Goal: Task Accomplishment & Management: Manage account settings

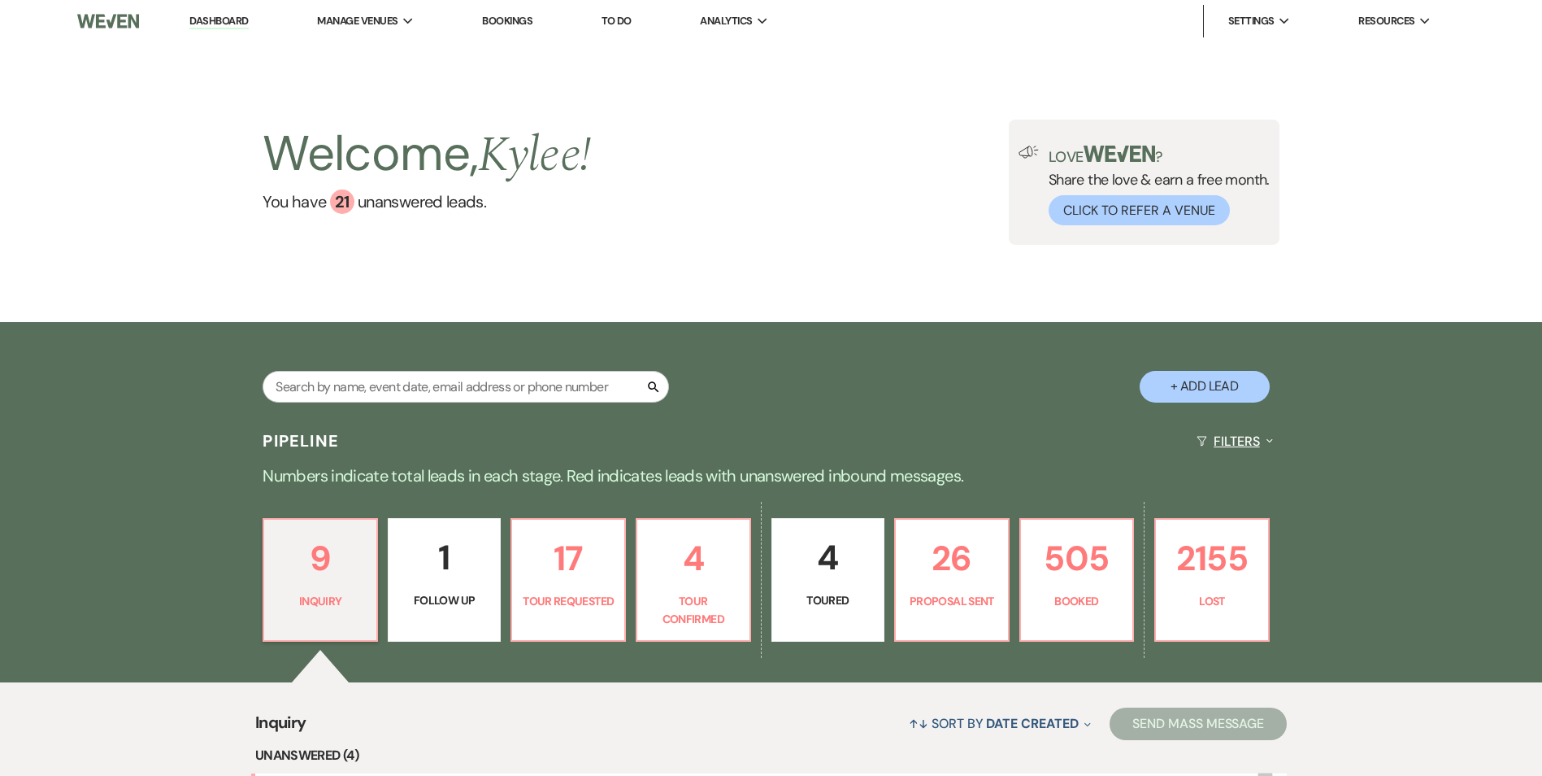
click at [1210, 428] on button "Filters Expand" at bounding box center [1234, 440] width 89 height 43
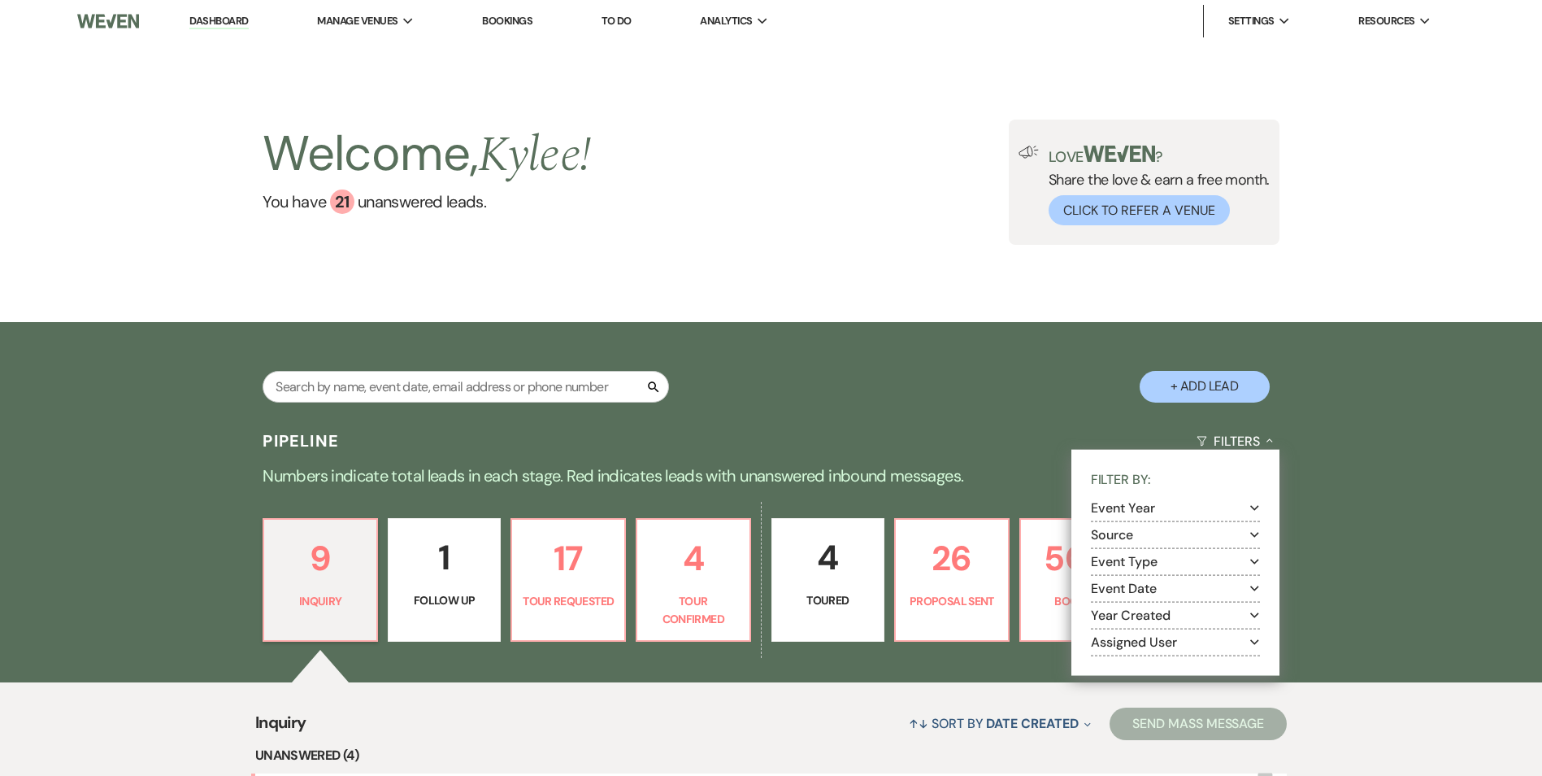
click at [1134, 640] on button "Assigned User Expand" at bounding box center [1175, 641] width 169 height 13
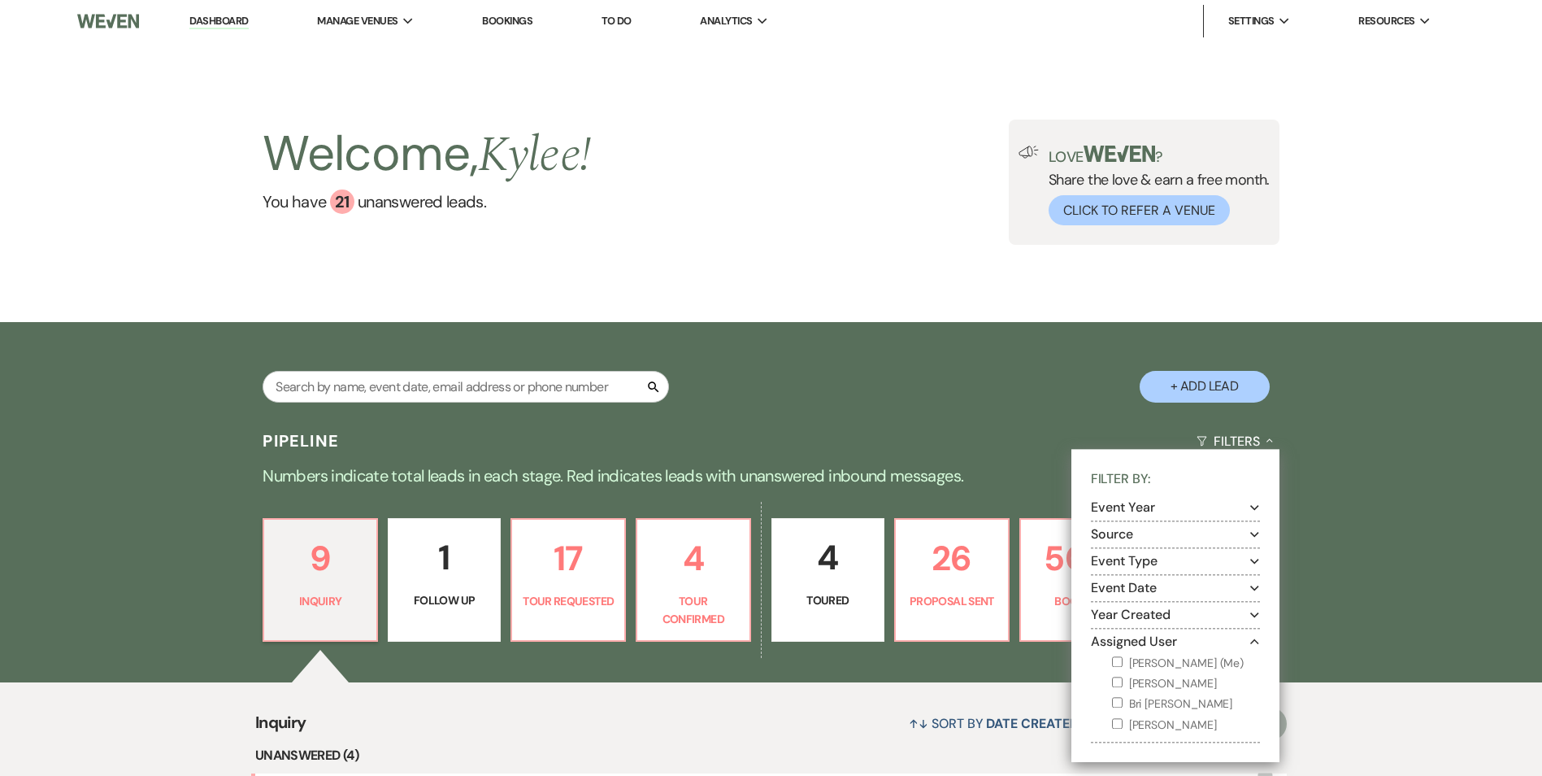
click at [1136, 668] on label "[PERSON_NAME] (Me)" at bounding box center [1186, 663] width 148 height 20
click at [1123, 667] on input "[PERSON_NAME] (Me)" at bounding box center [1117, 661] width 11 height 11
checkbox input "true"
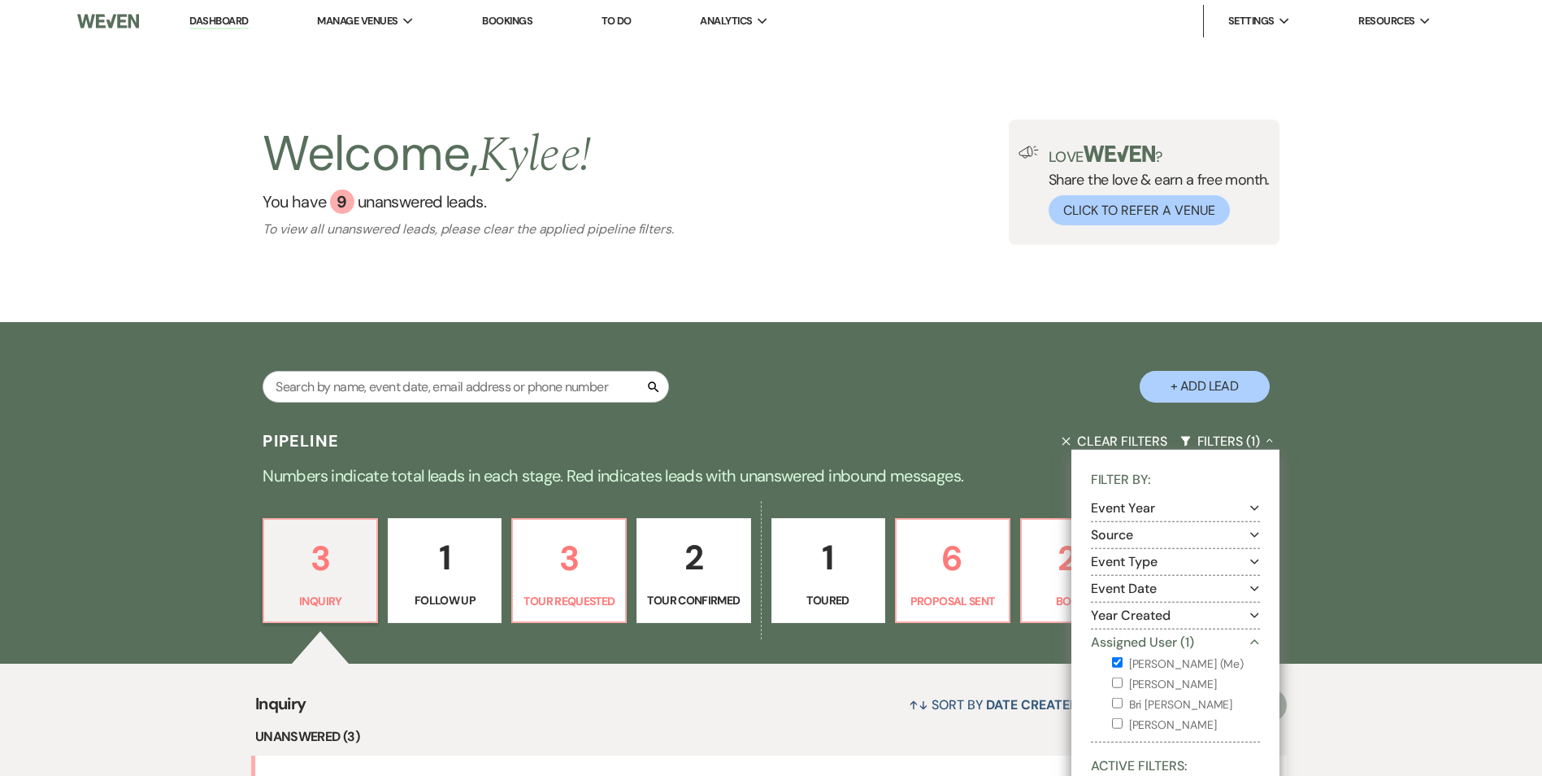
click at [1420, 461] on div "Pipeline Clear Filters Filters (1) Collapse Filter By: Event Year Expand Source…" at bounding box center [771, 781] width 1542 height 725
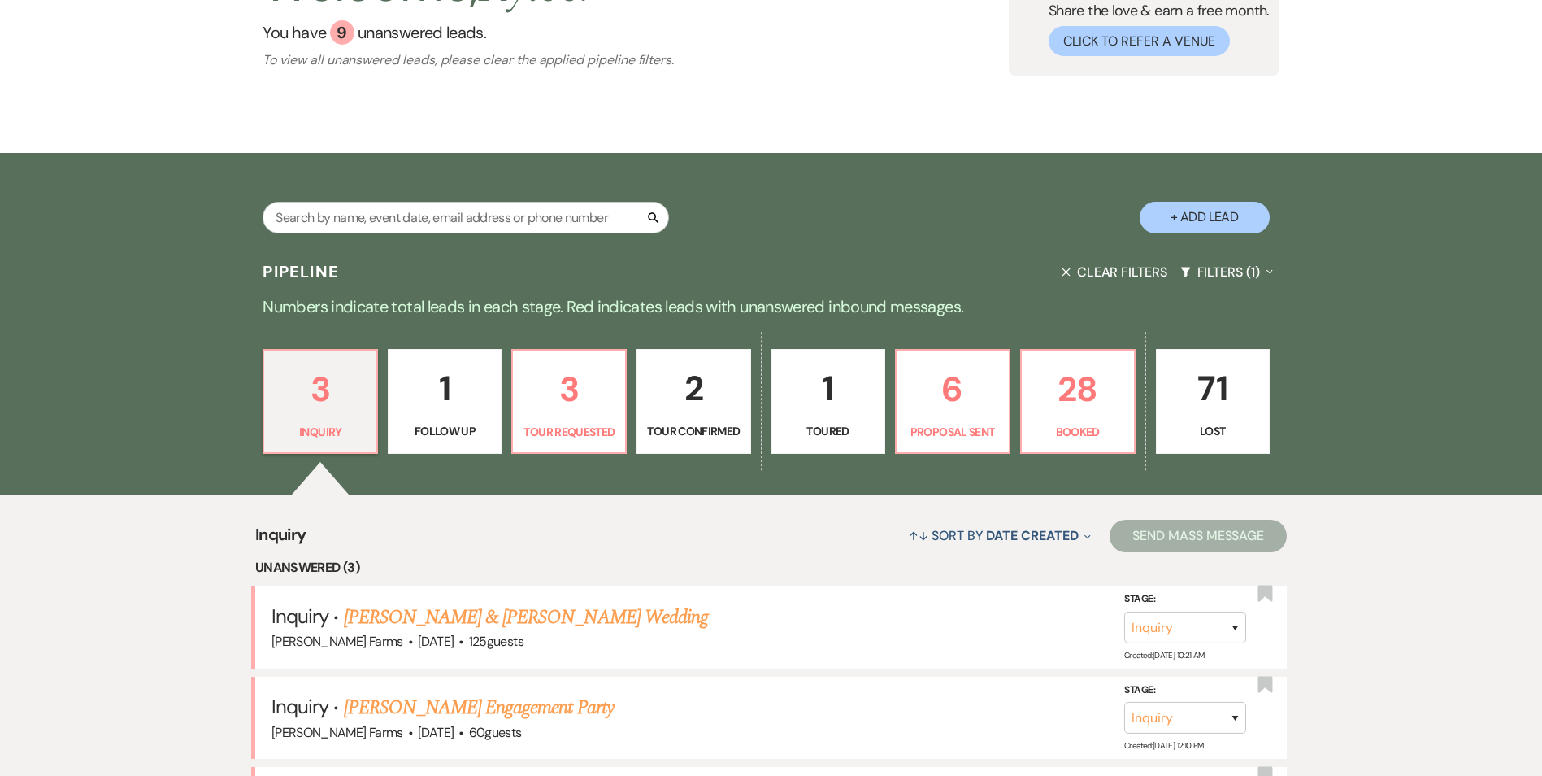
scroll to position [244, 0]
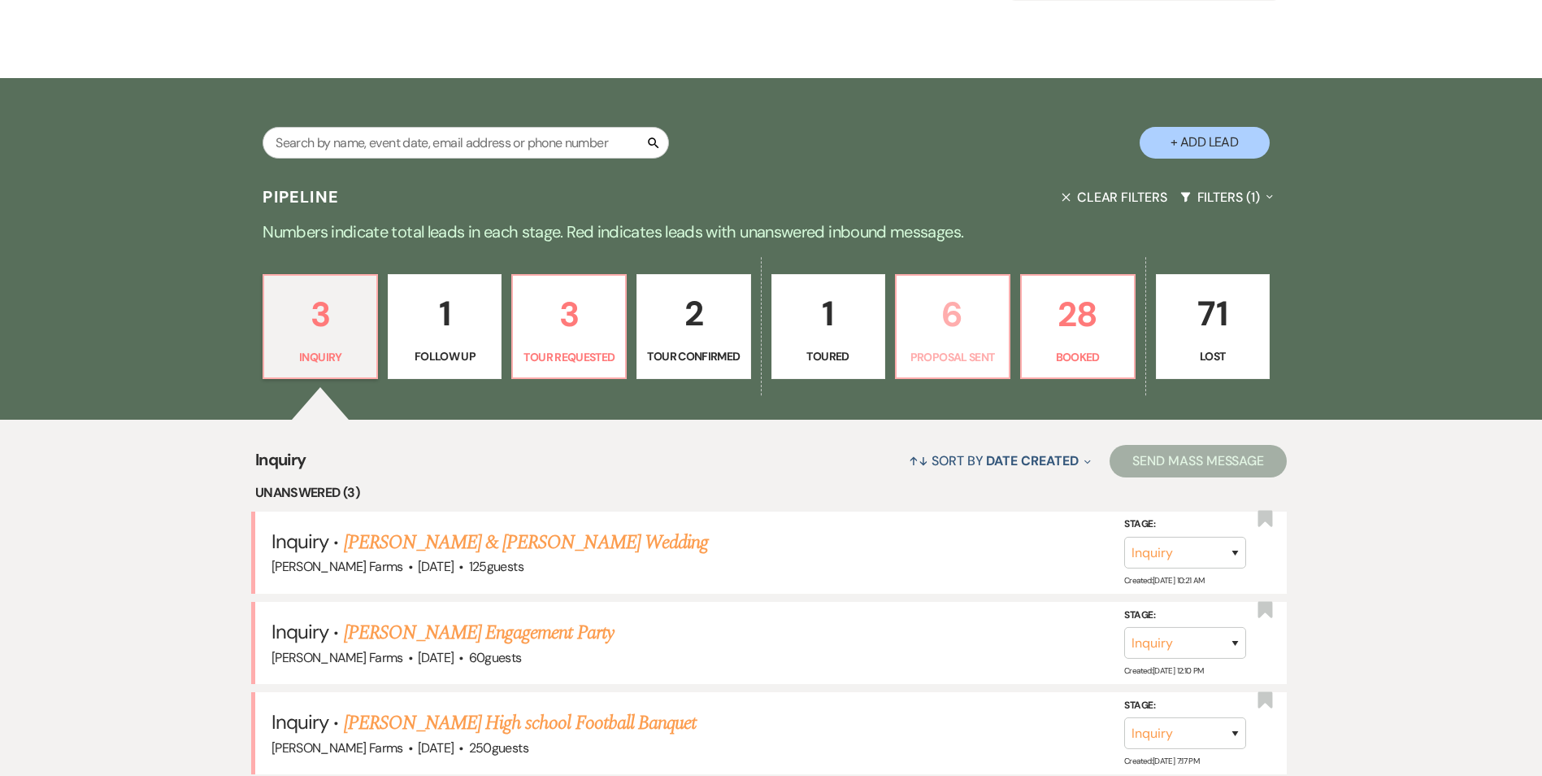
click at [961, 337] on p "6" at bounding box center [952, 314] width 93 height 54
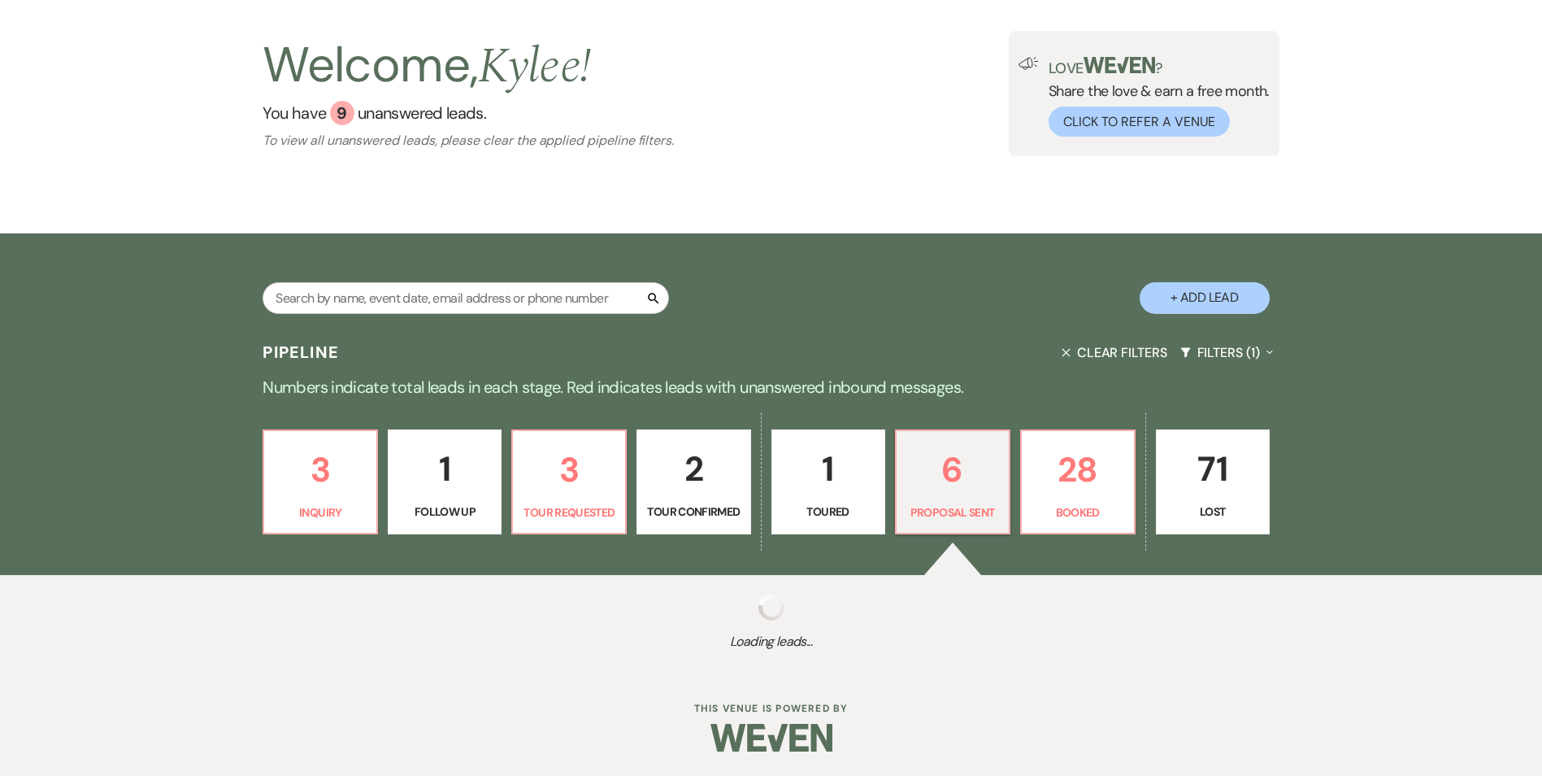
select select "6"
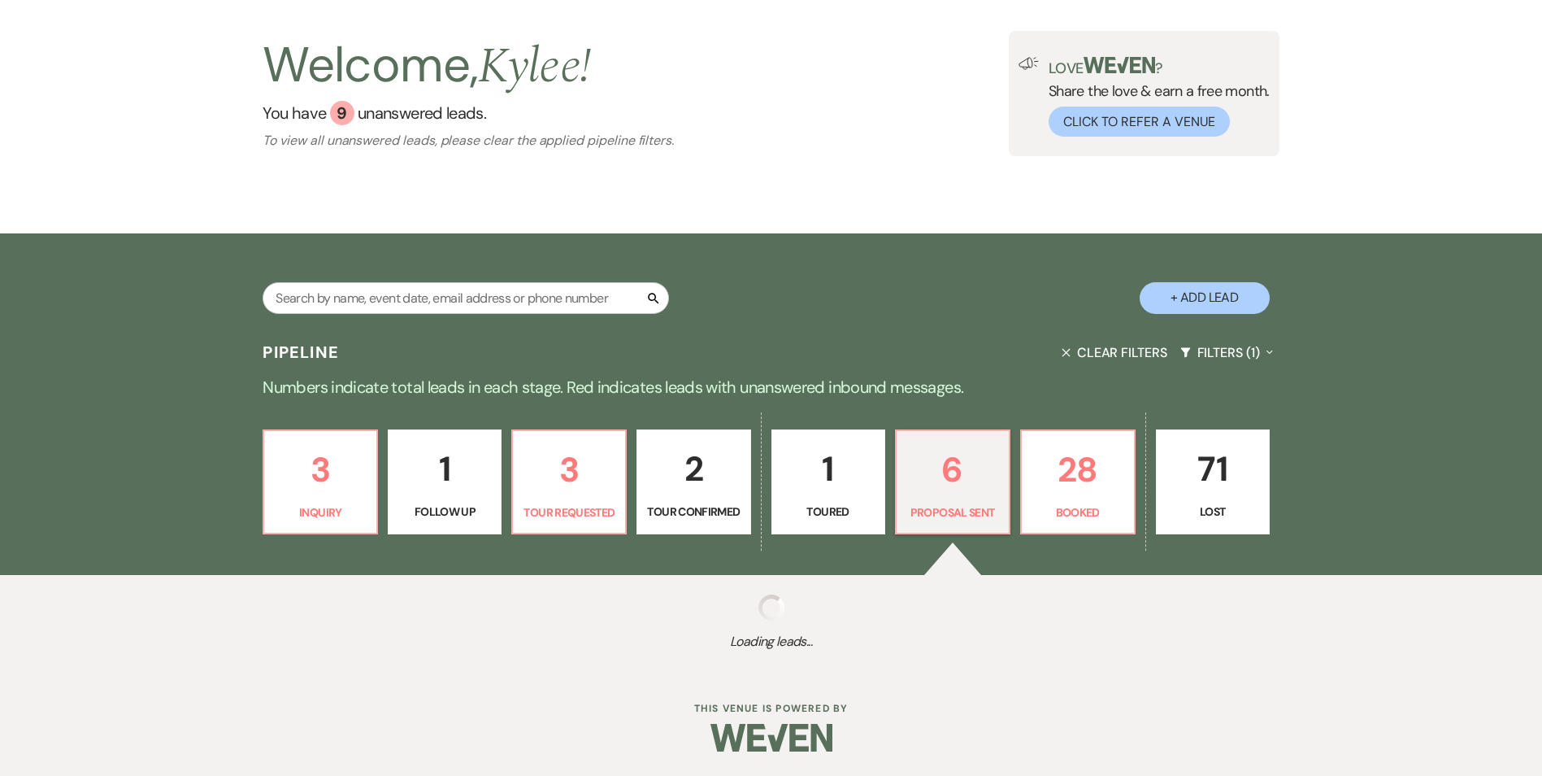
select select "6"
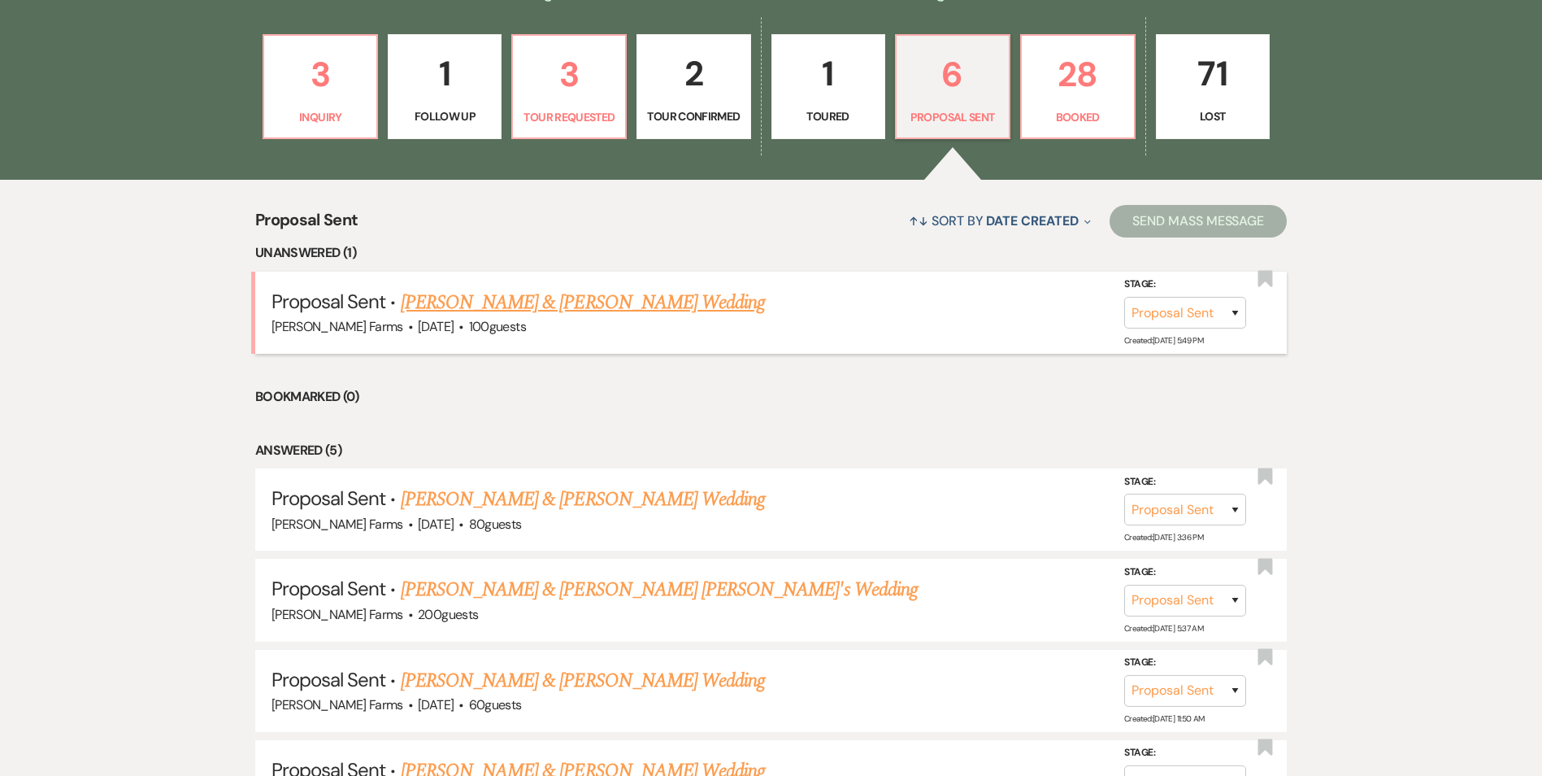
scroll to position [488, 0]
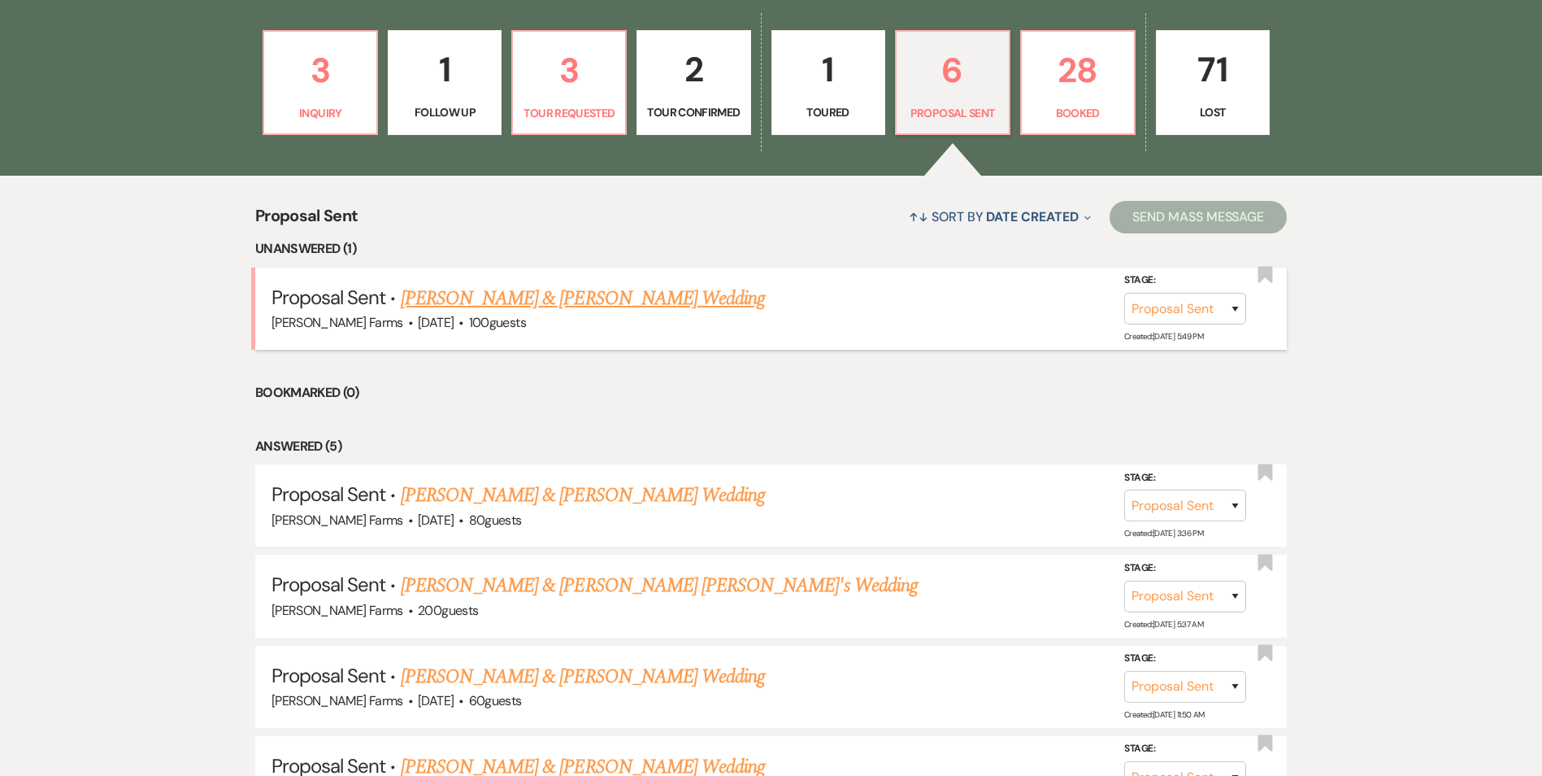
click at [658, 313] on link "[PERSON_NAME] & [PERSON_NAME] Wedding" at bounding box center [583, 298] width 364 height 29
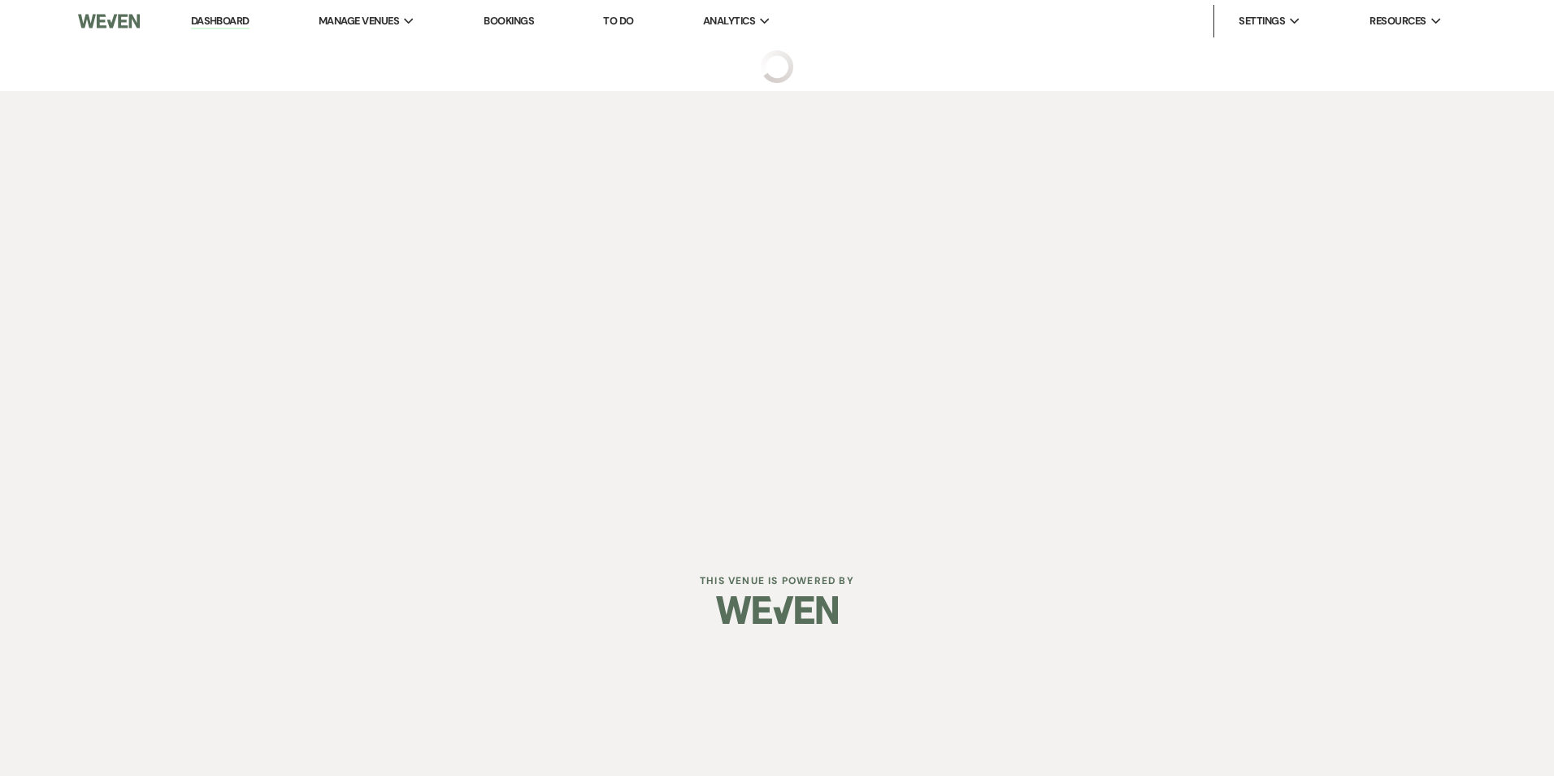
select select "6"
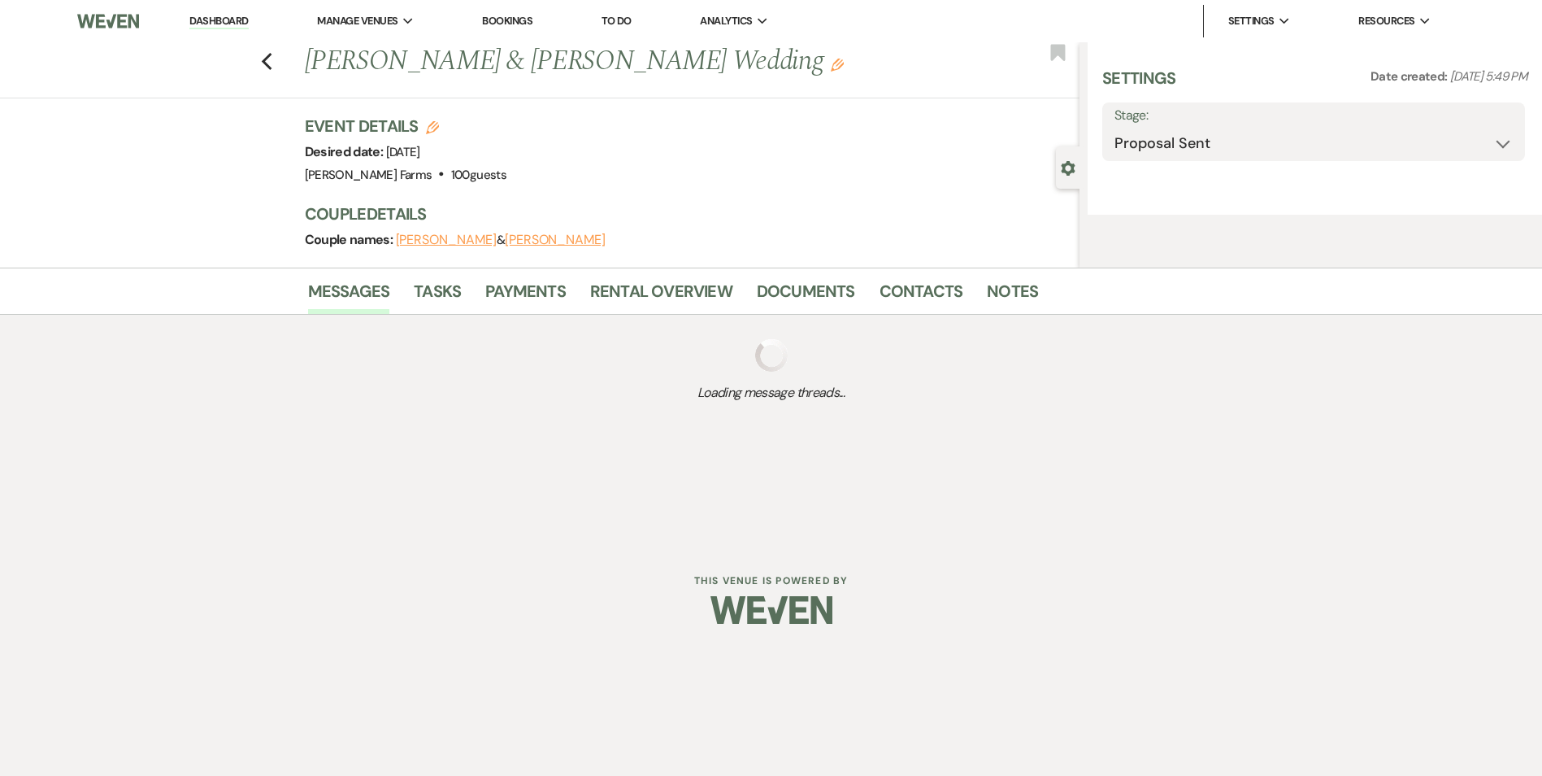
select select "5"
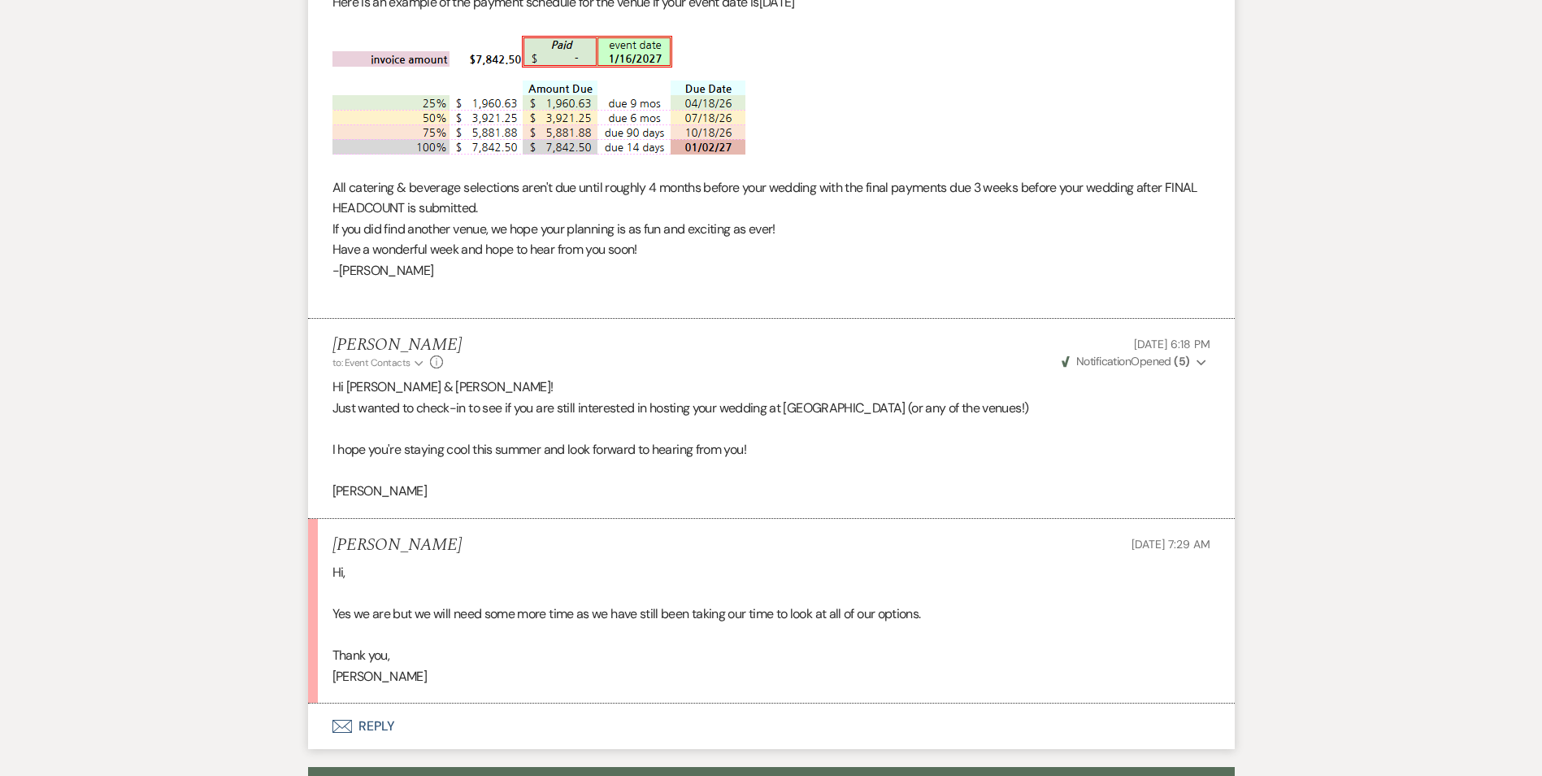
scroll to position [2430, 0]
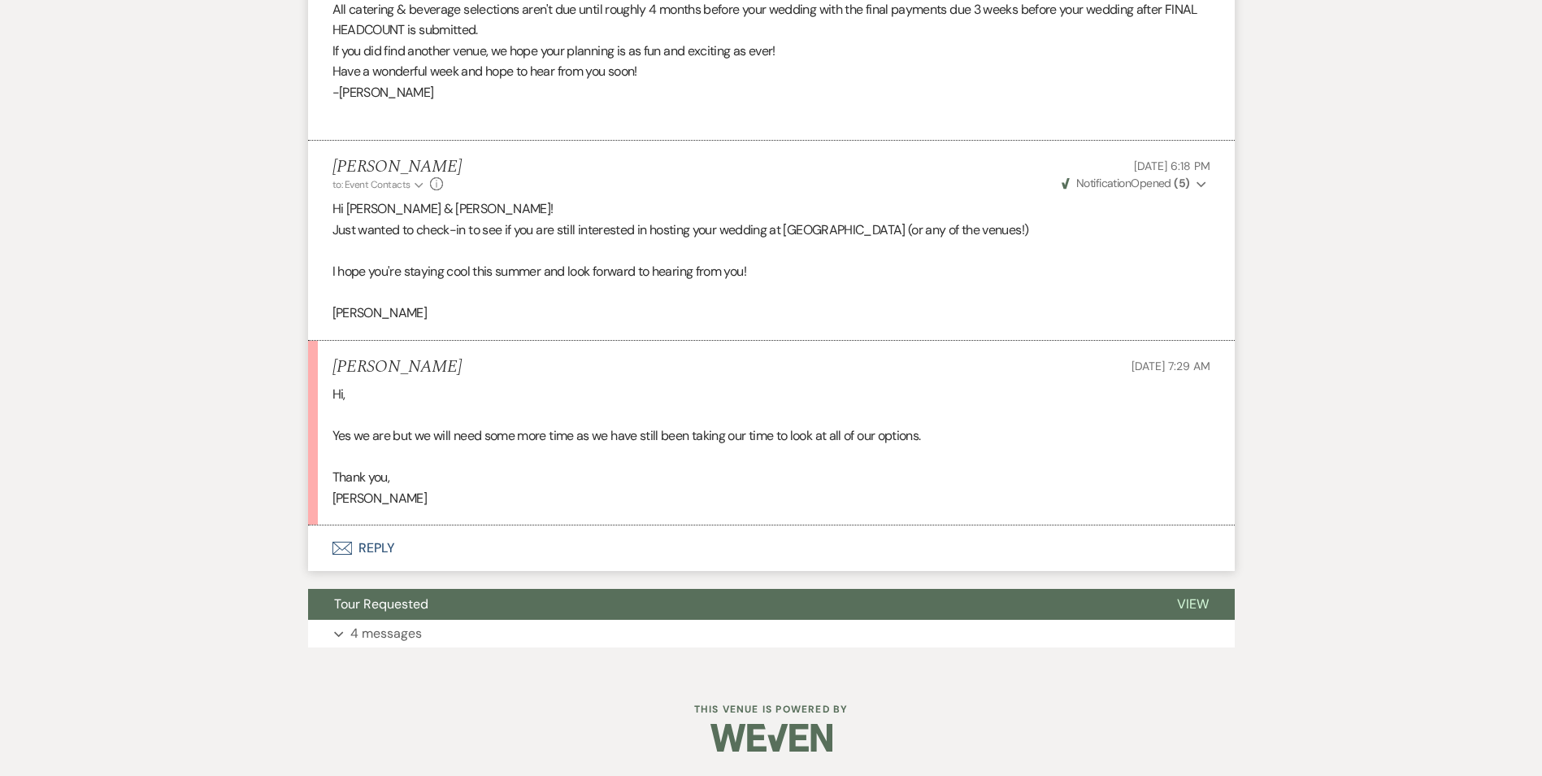
click at [620, 415] on p at bounding box center [772, 414] width 878 height 21
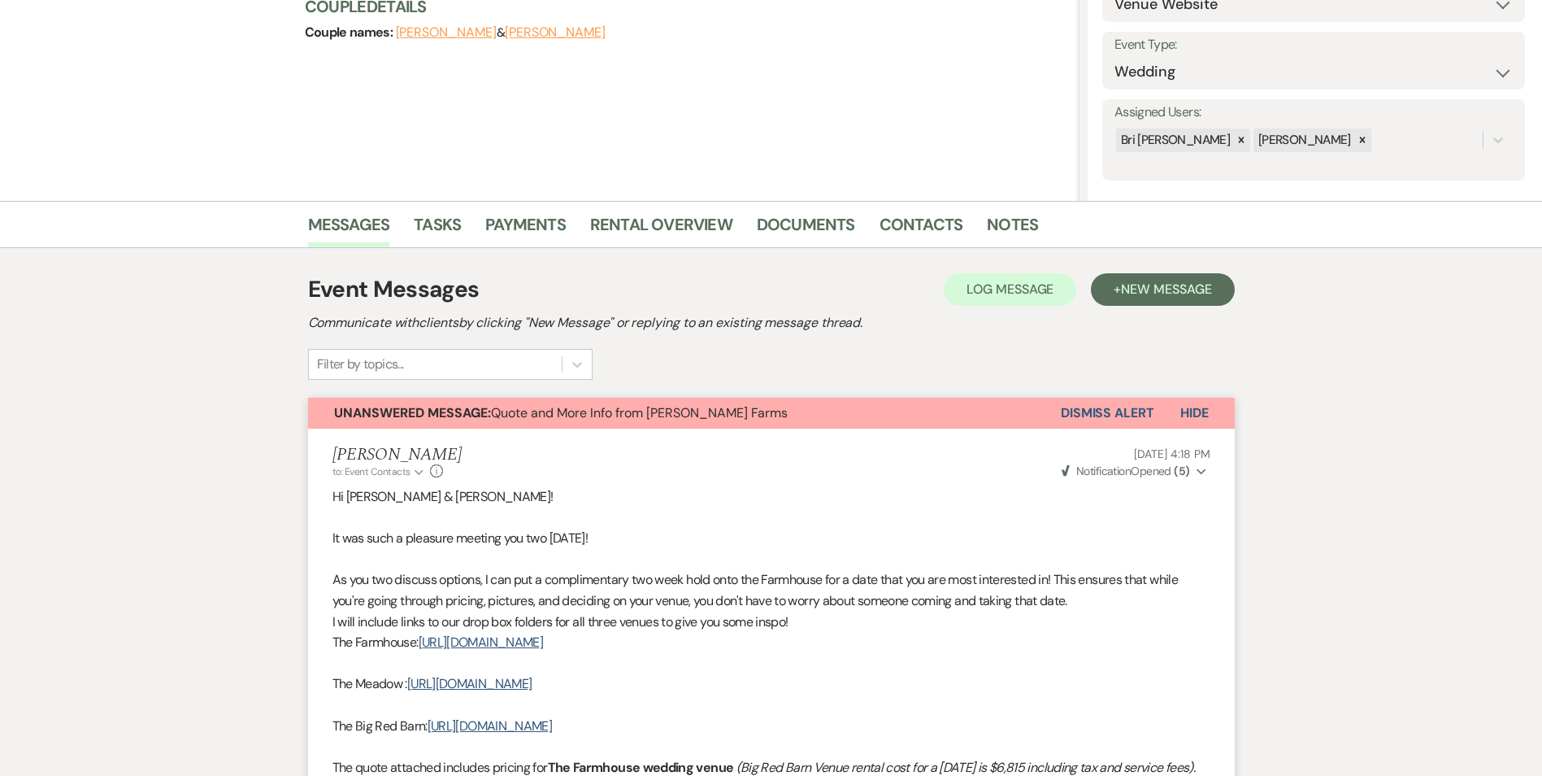
scroll to position [0, 0]
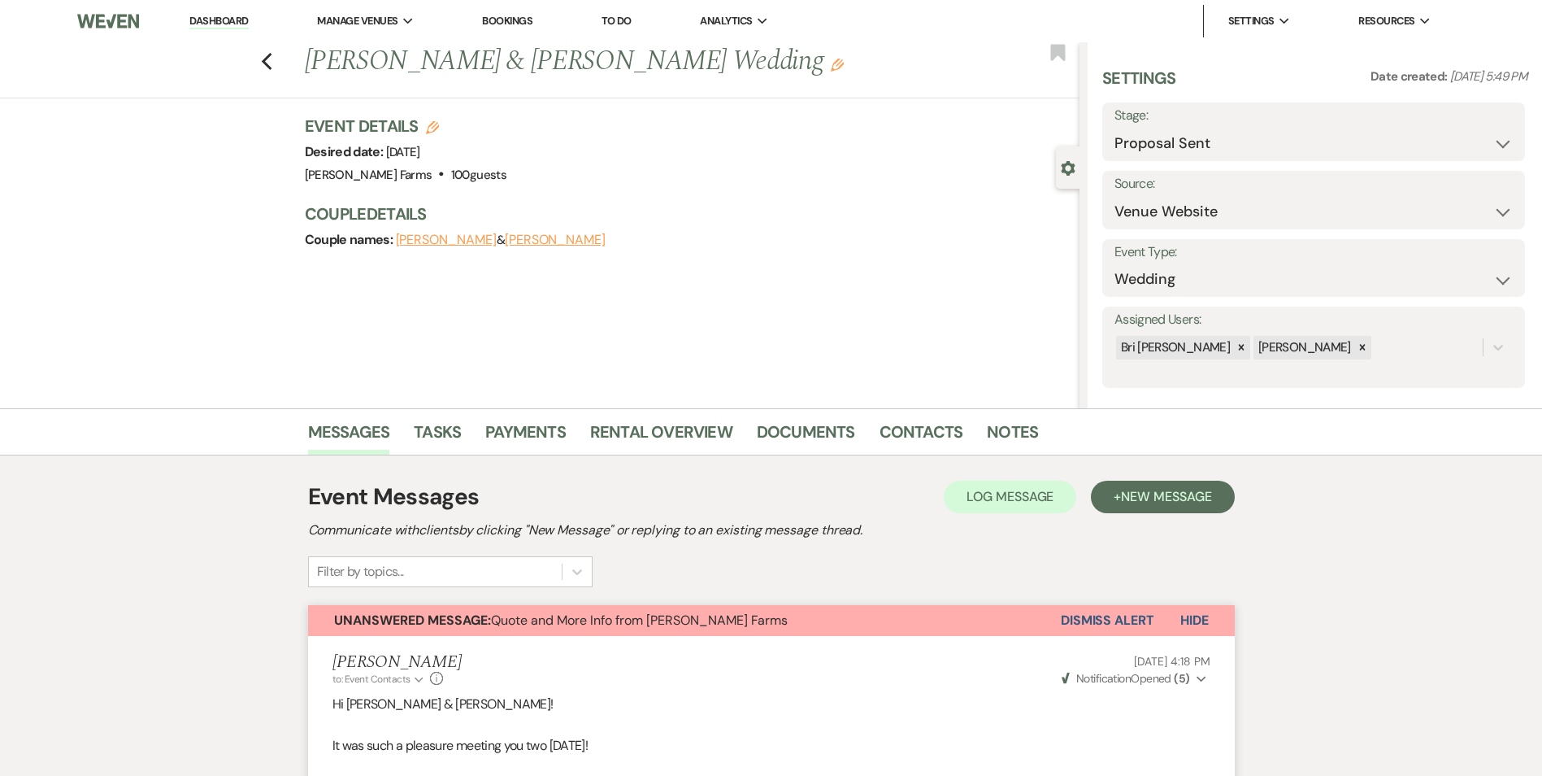
click at [1149, 622] on button "Dismiss Alert" at bounding box center [1107, 620] width 93 height 31
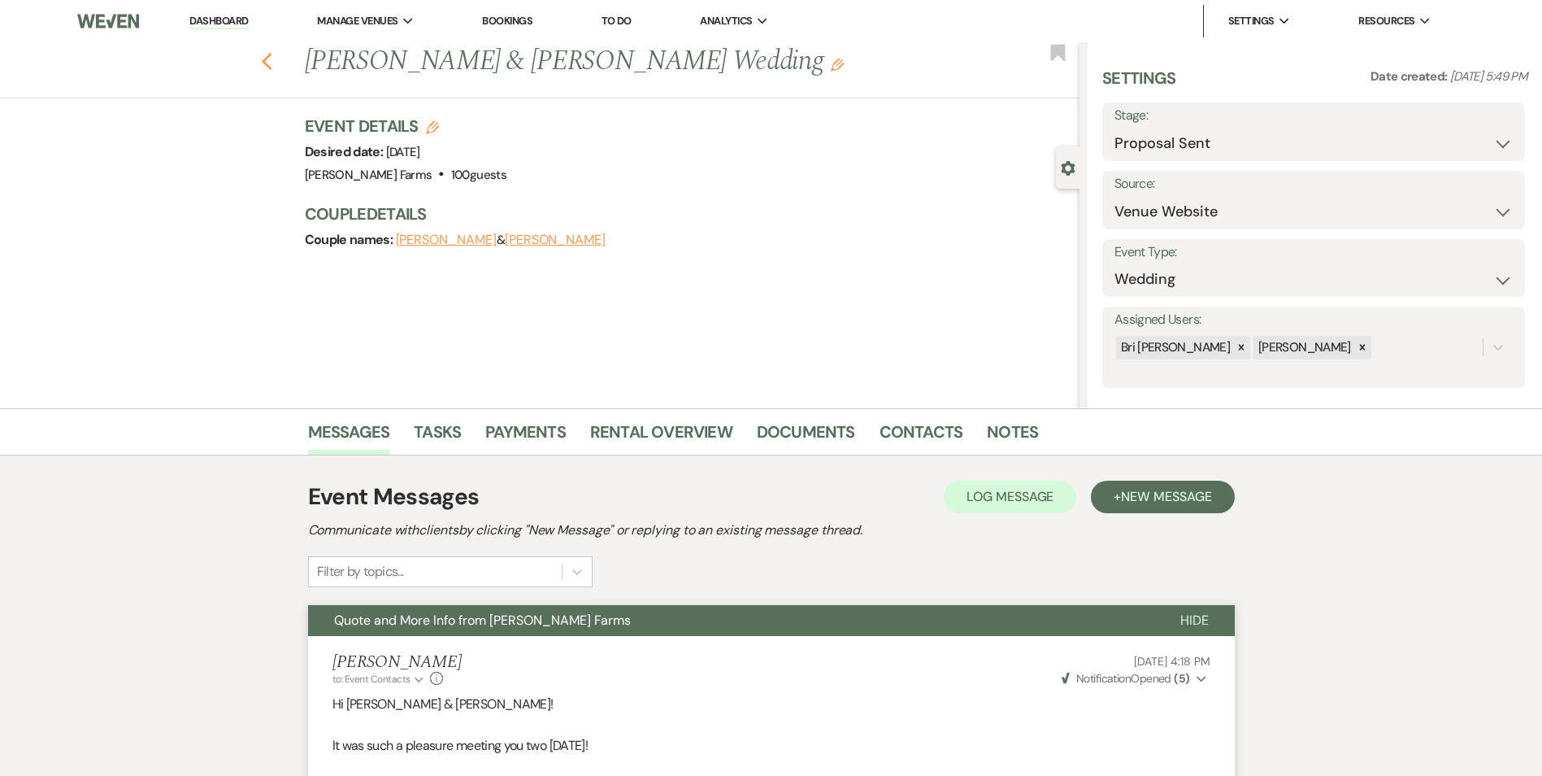
click at [273, 63] on icon "Previous" at bounding box center [267, 62] width 12 height 20
select select "6"
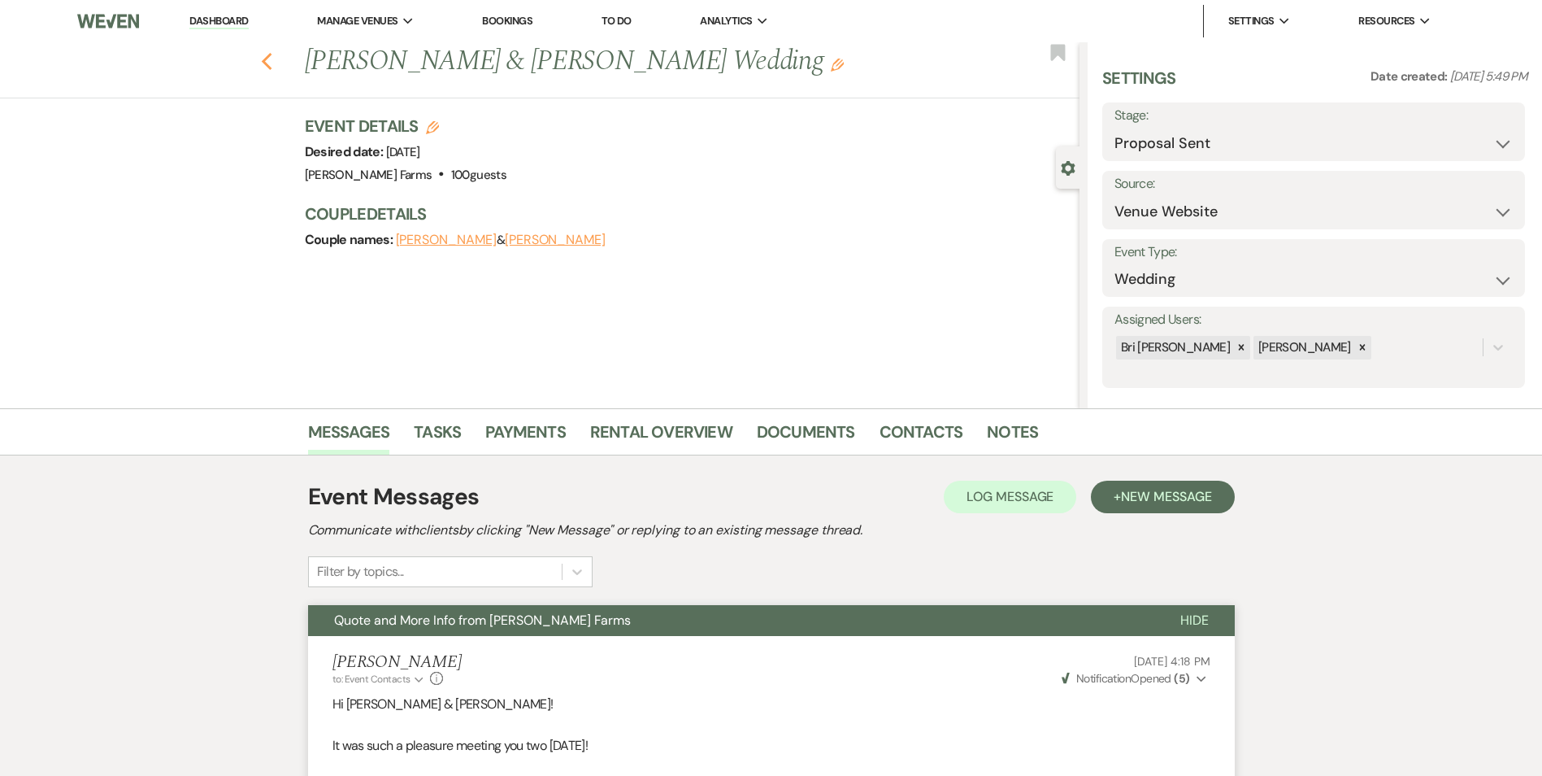
select select "6"
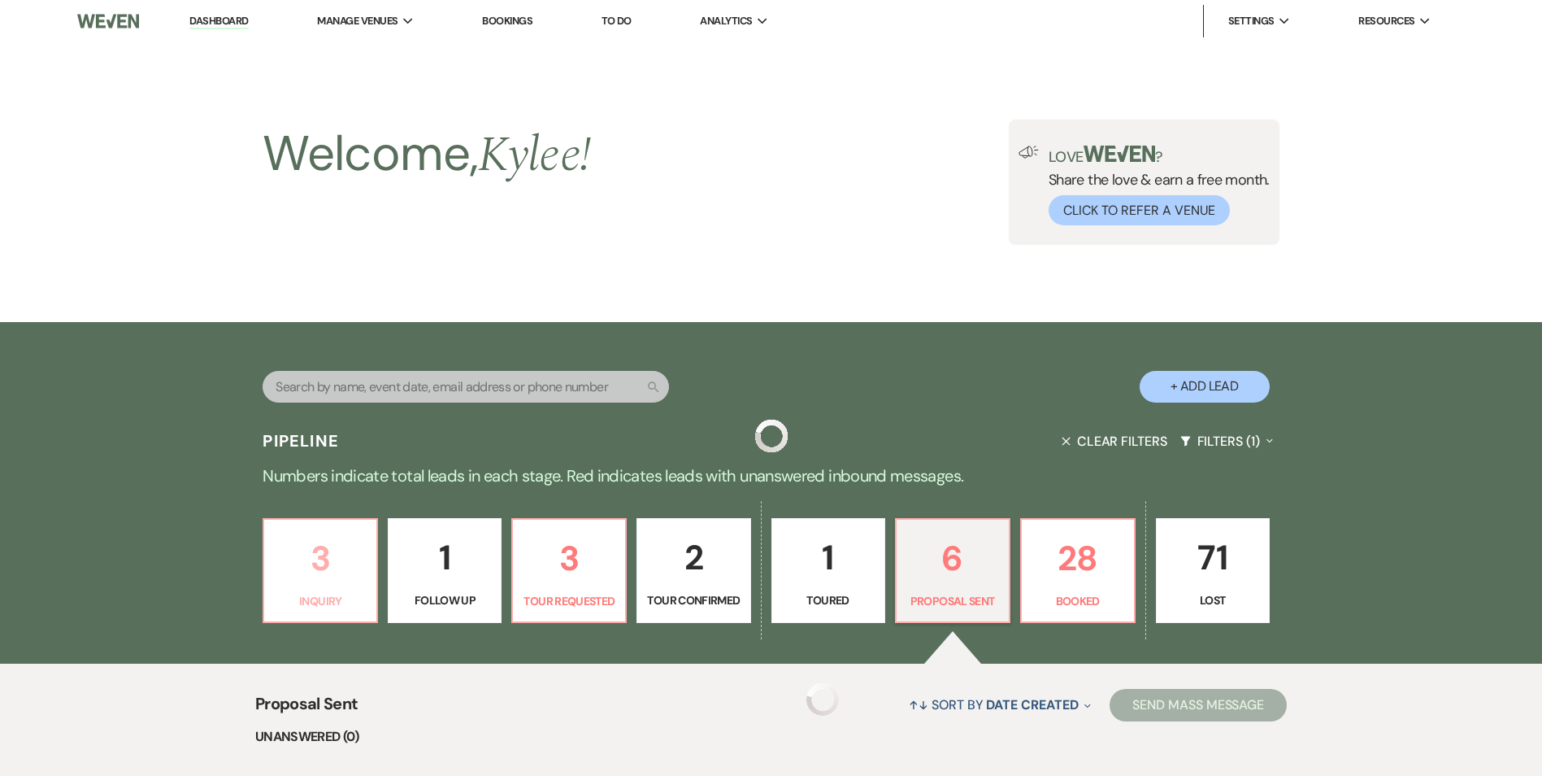
scroll to position [488, 0]
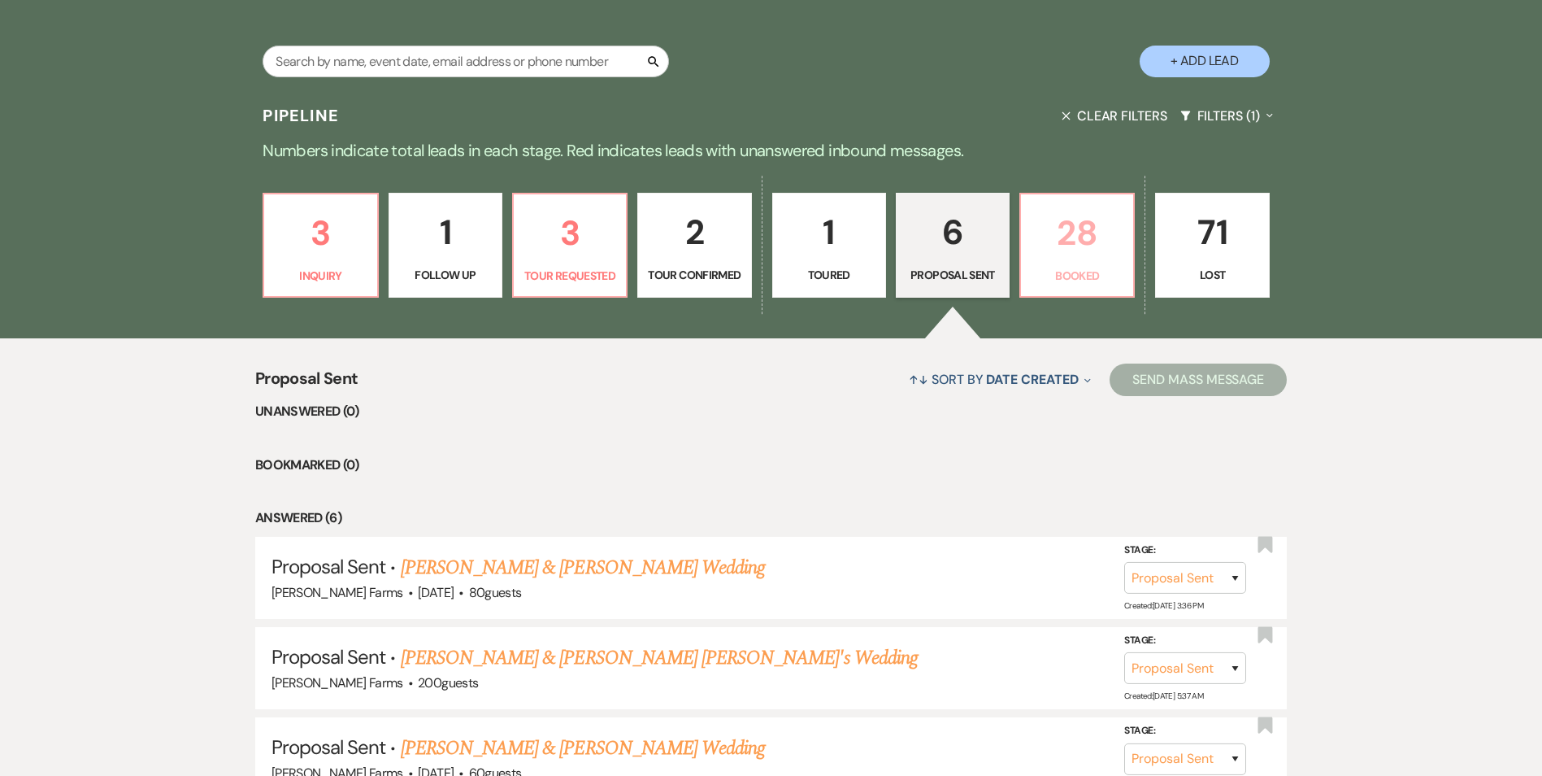
click at [1098, 253] on p "28" at bounding box center [1077, 233] width 93 height 54
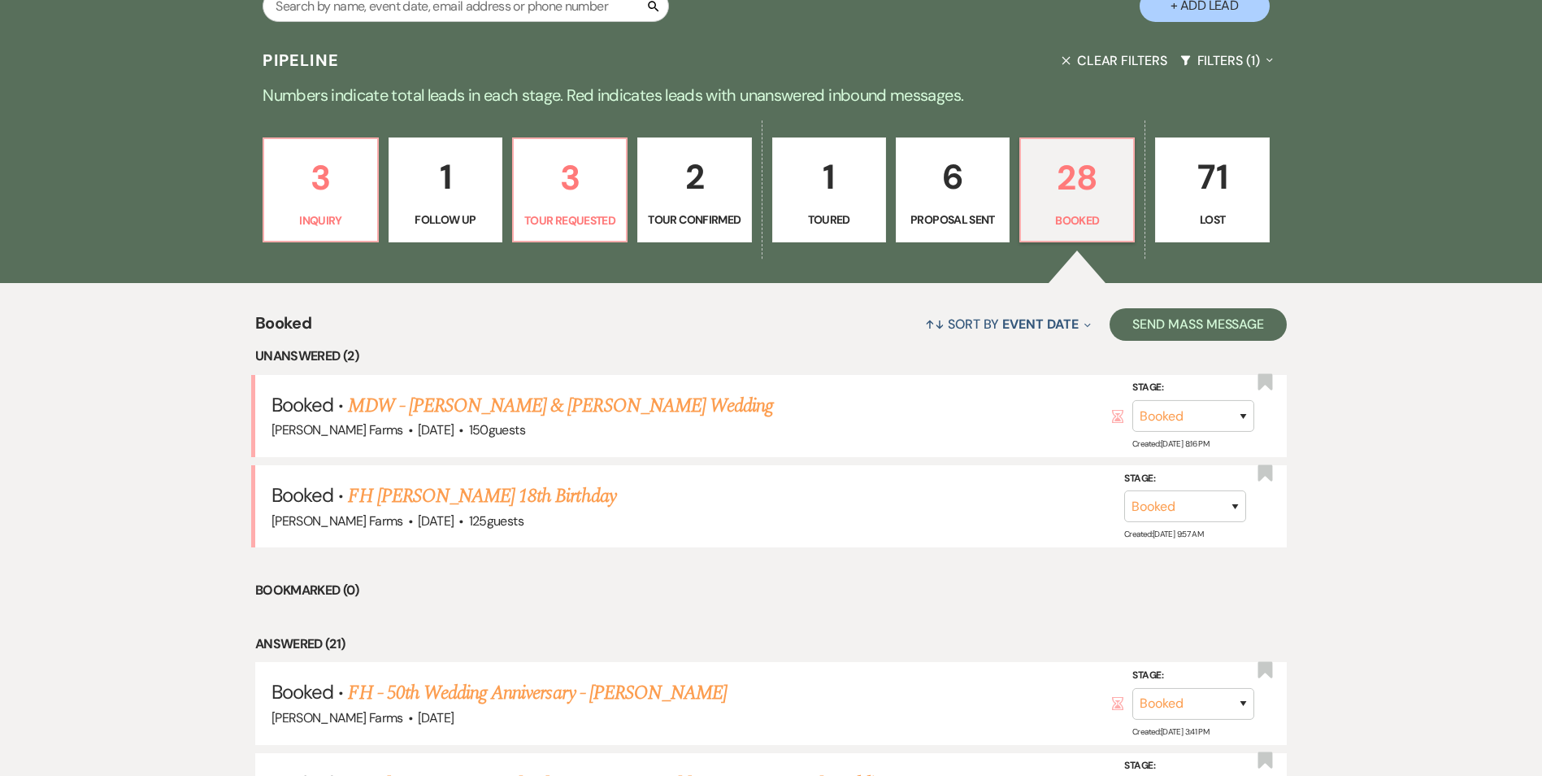
scroll to position [406, 0]
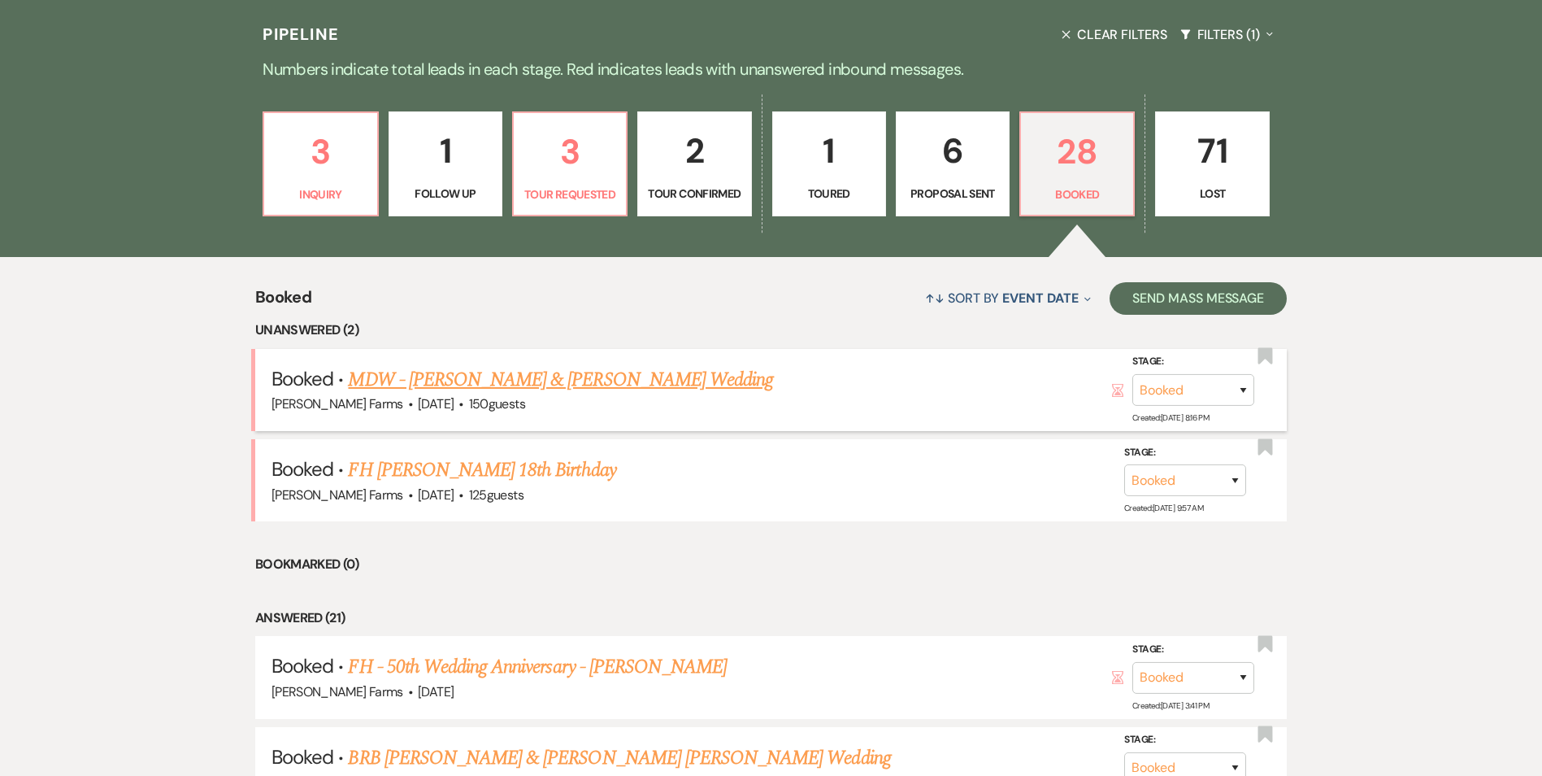
click at [655, 383] on link "MDW - [PERSON_NAME] & [PERSON_NAME] Wedding" at bounding box center [560, 379] width 425 height 29
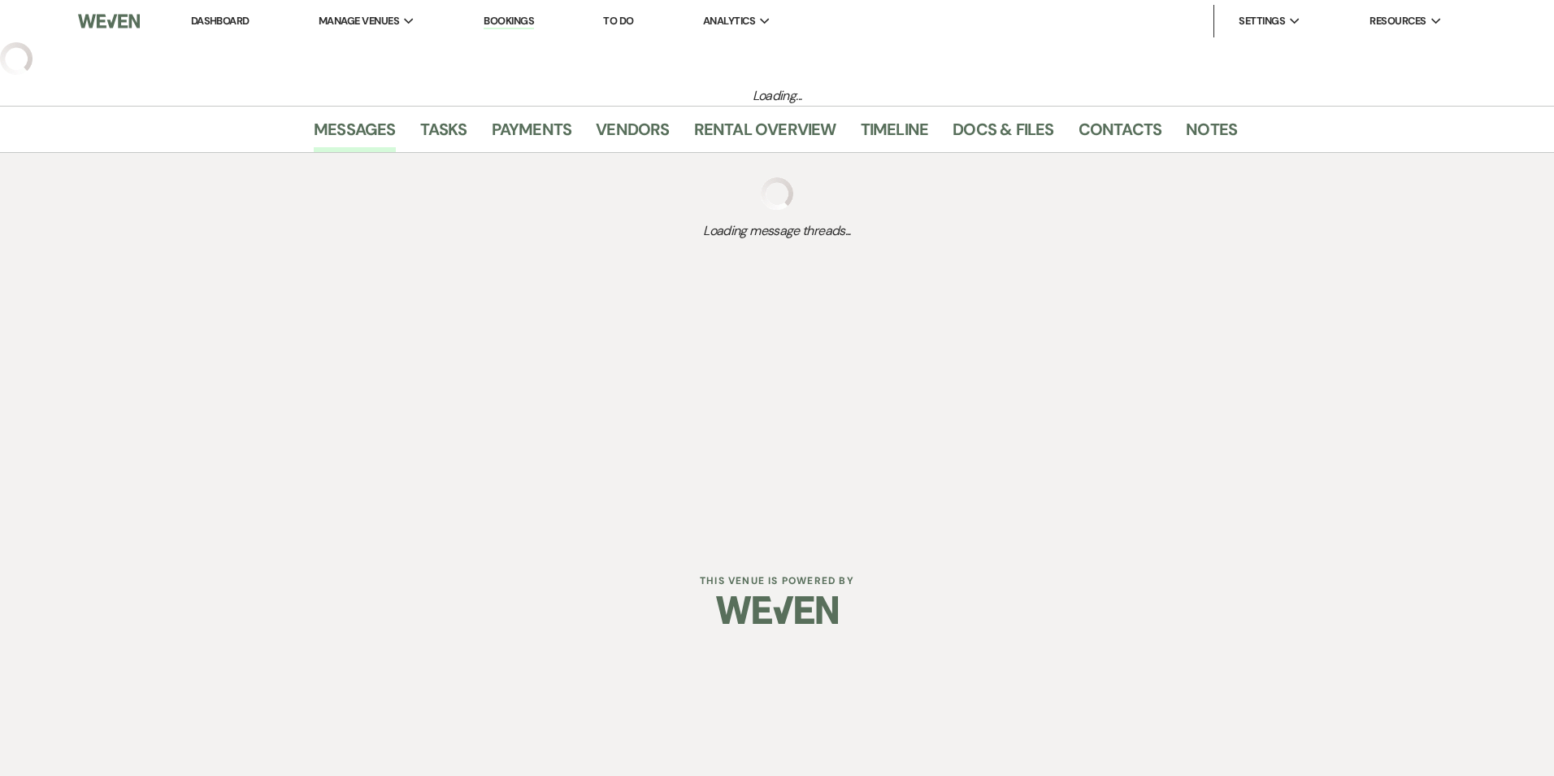
select select "5"
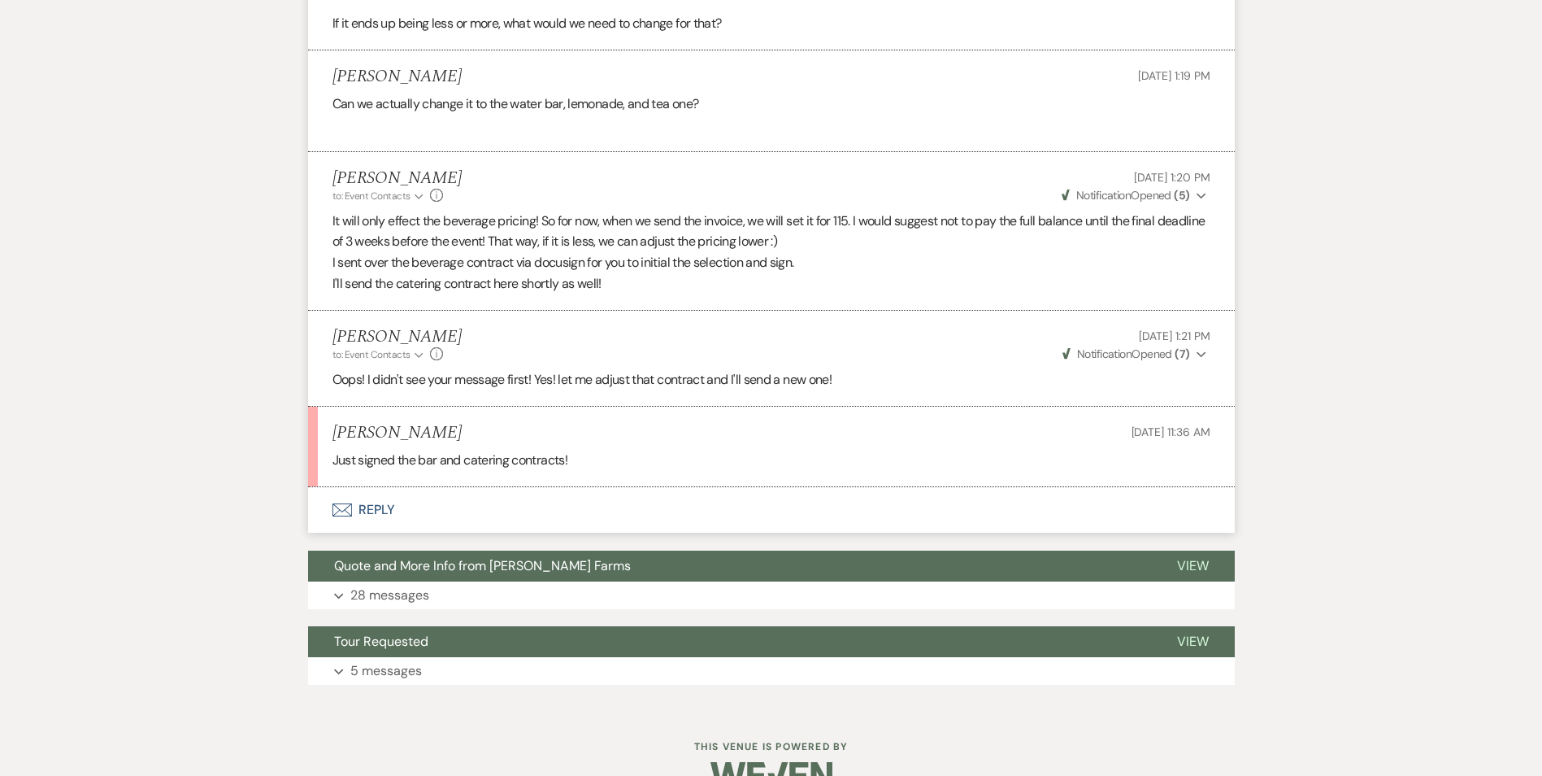
scroll to position [2419, 0]
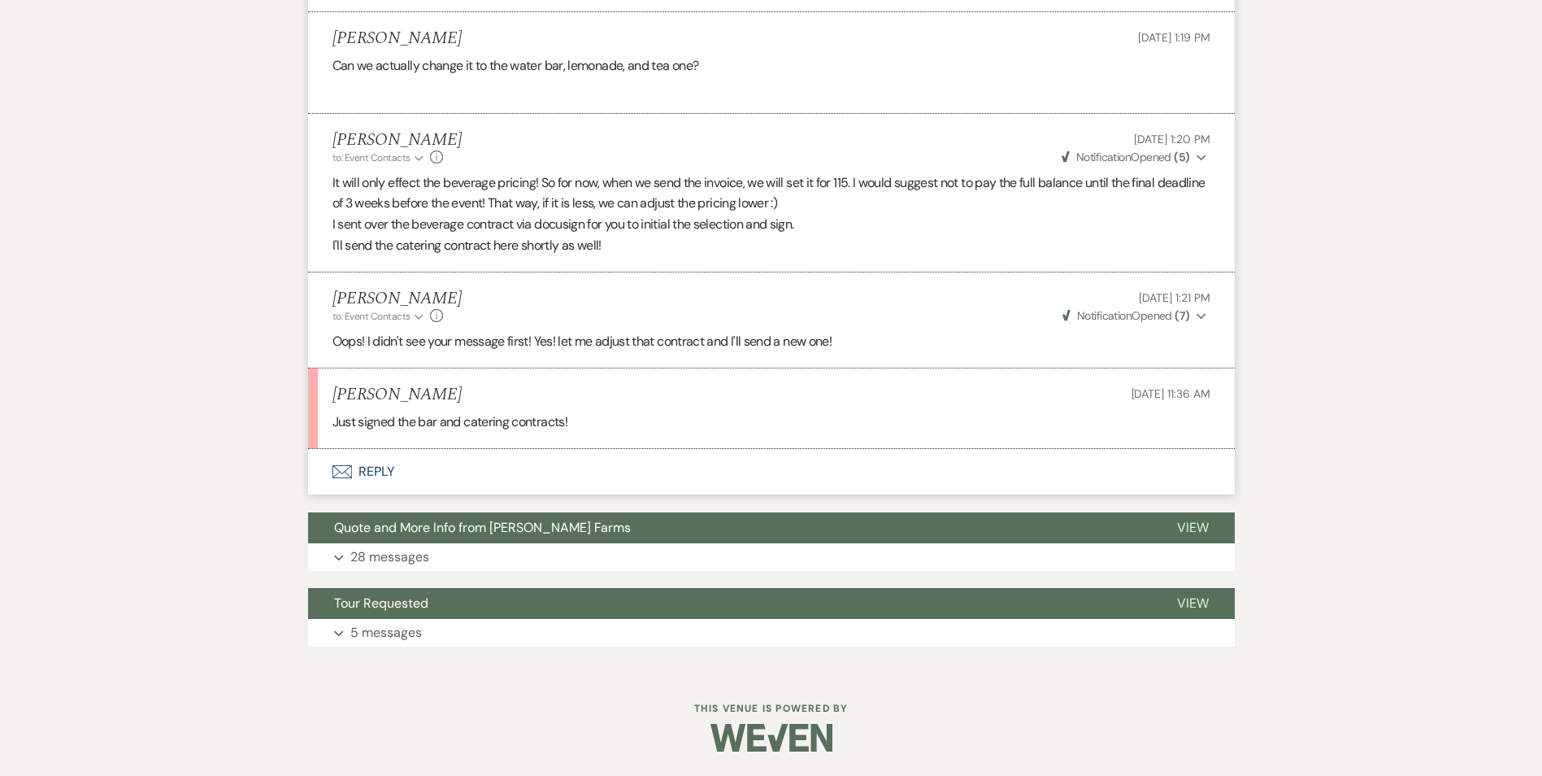
click at [368, 468] on button "Envelope Reply" at bounding box center [771, 472] width 927 height 46
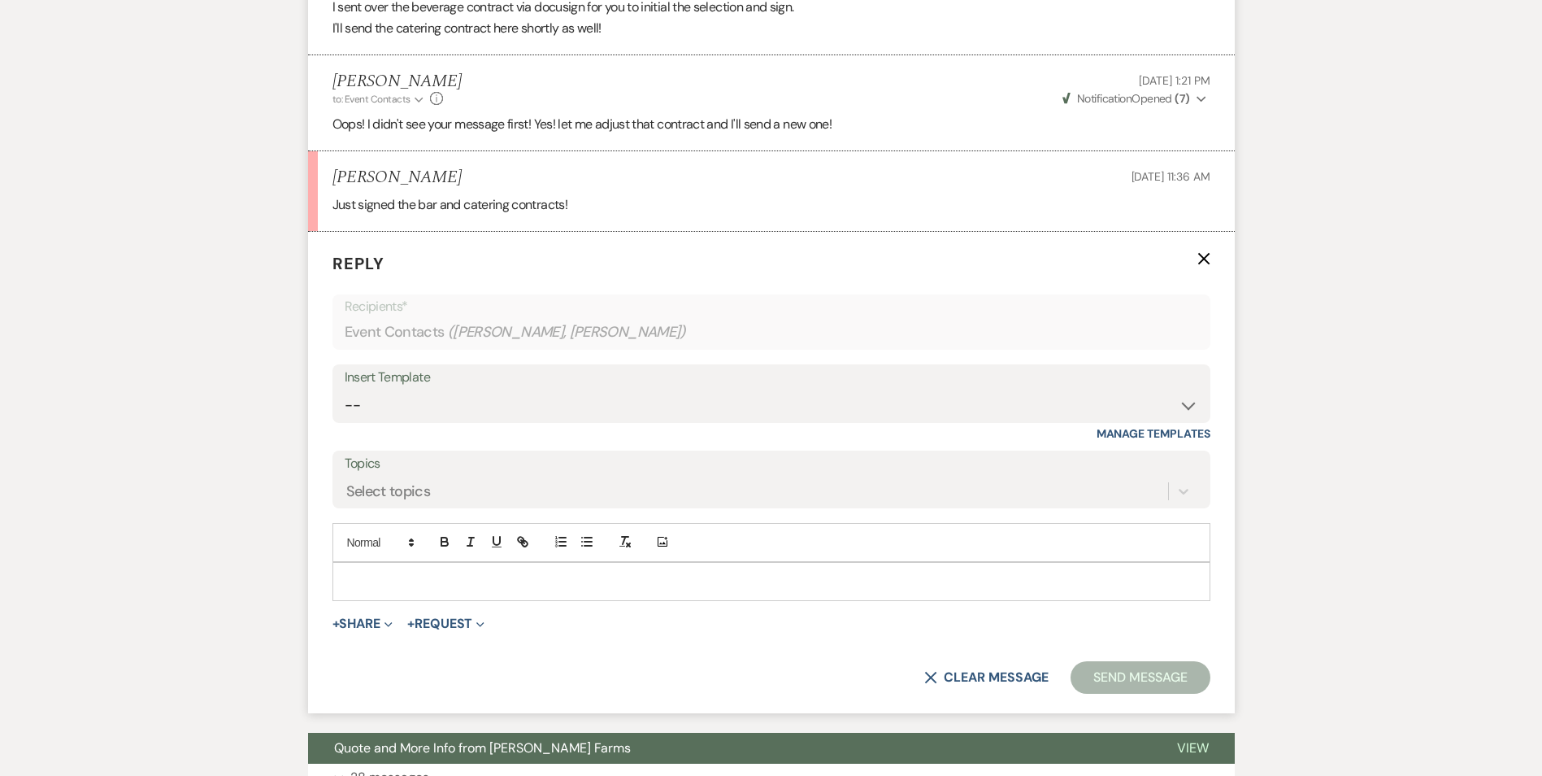
scroll to position [2648, 0]
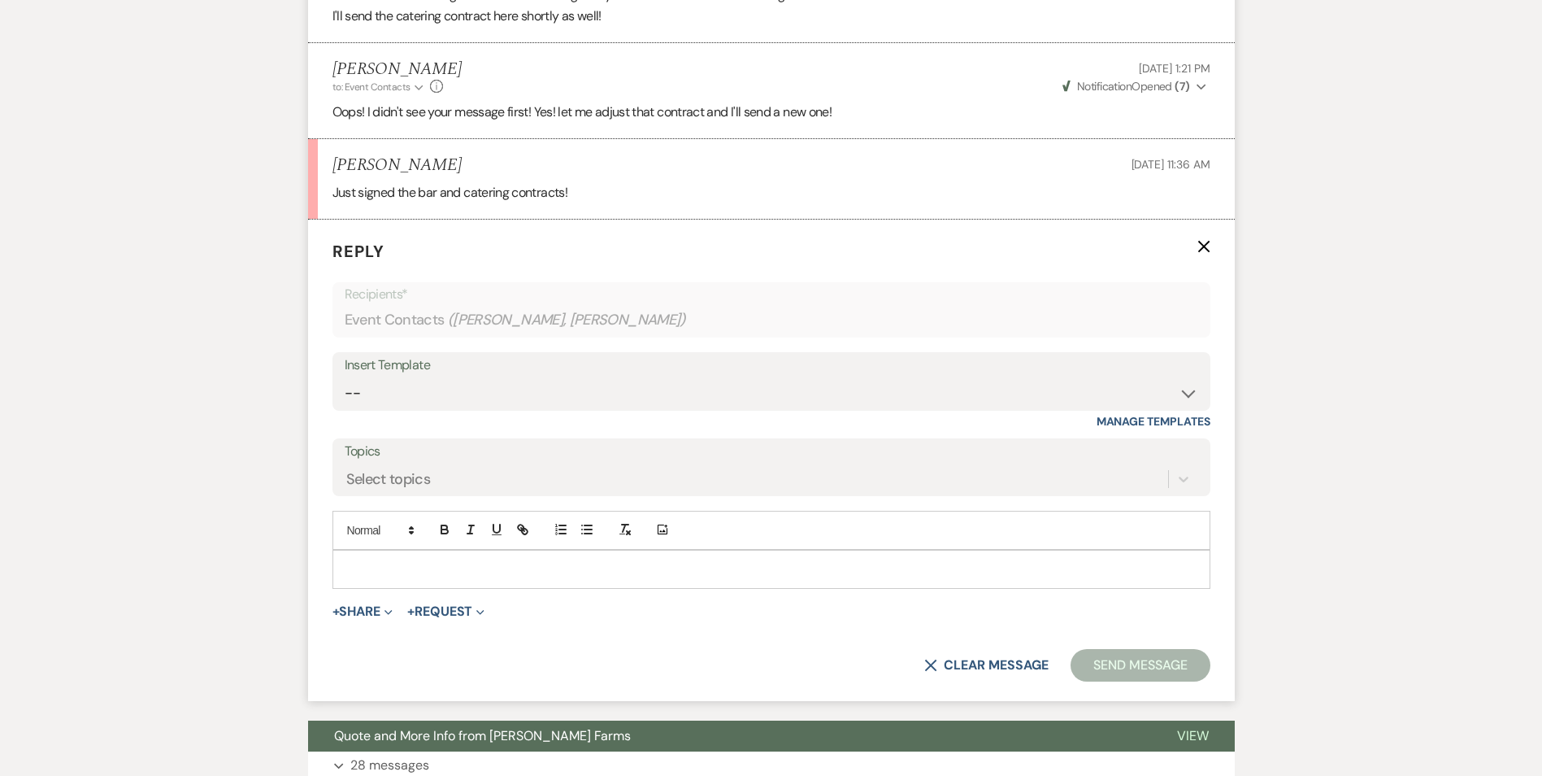
click at [393, 569] on p at bounding box center [772, 569] width 852 height 18
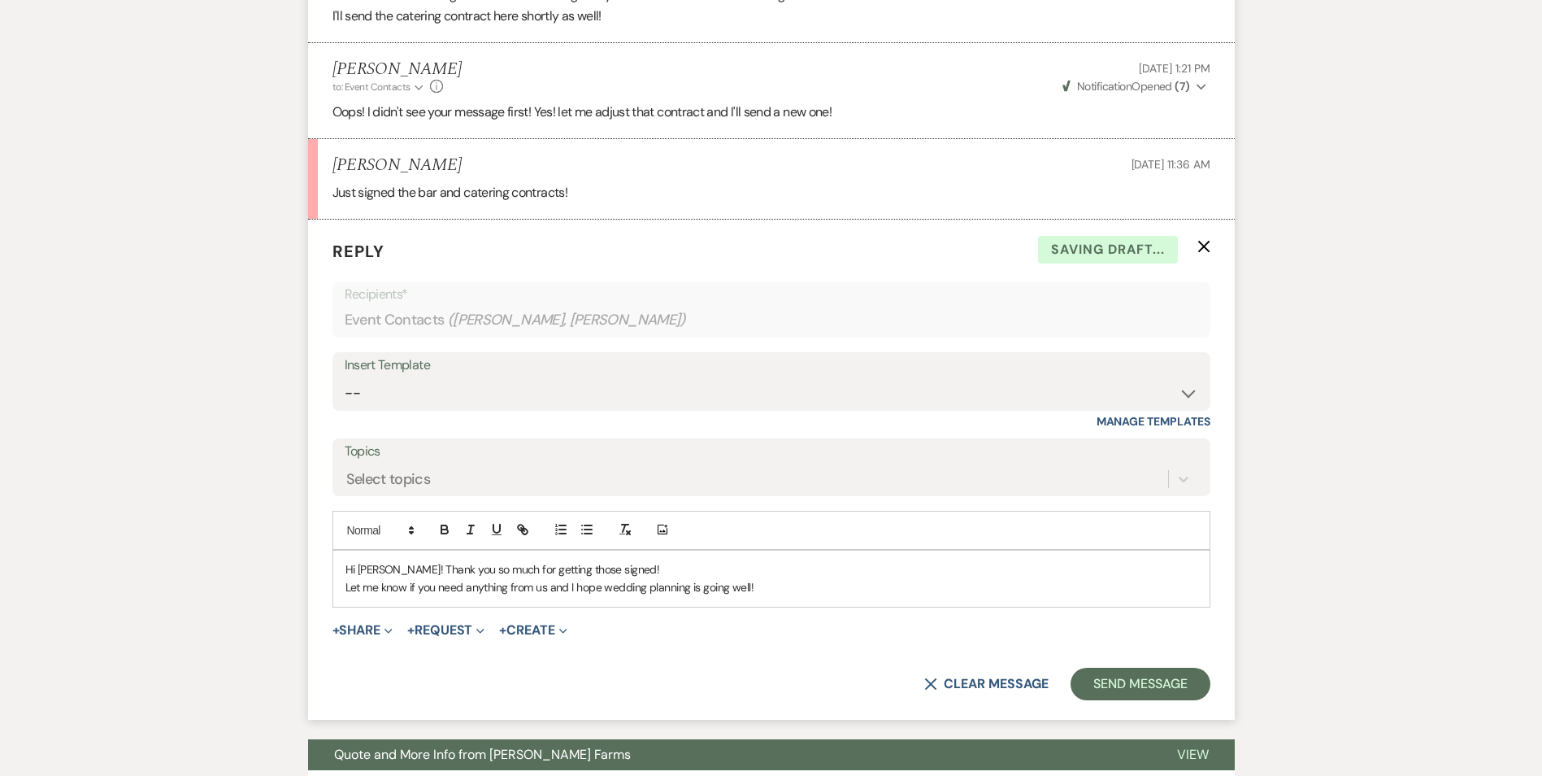
click at [776, 594] on p "Let me know if you need anything from us and I hope wedding planning is going w…" at bounding box center [772, 587] width 852 height 18
click at [1128, 701] on form "Reply X Saving draft... Recipients* Event Contacts ( [PERSON_NAME], [PERSON_NAM…" at bounding box center [771, 469] width 927 height 499
click at [1122, 681] on button "Send Message" at bounding box center [1140, 683] width 139 height 33
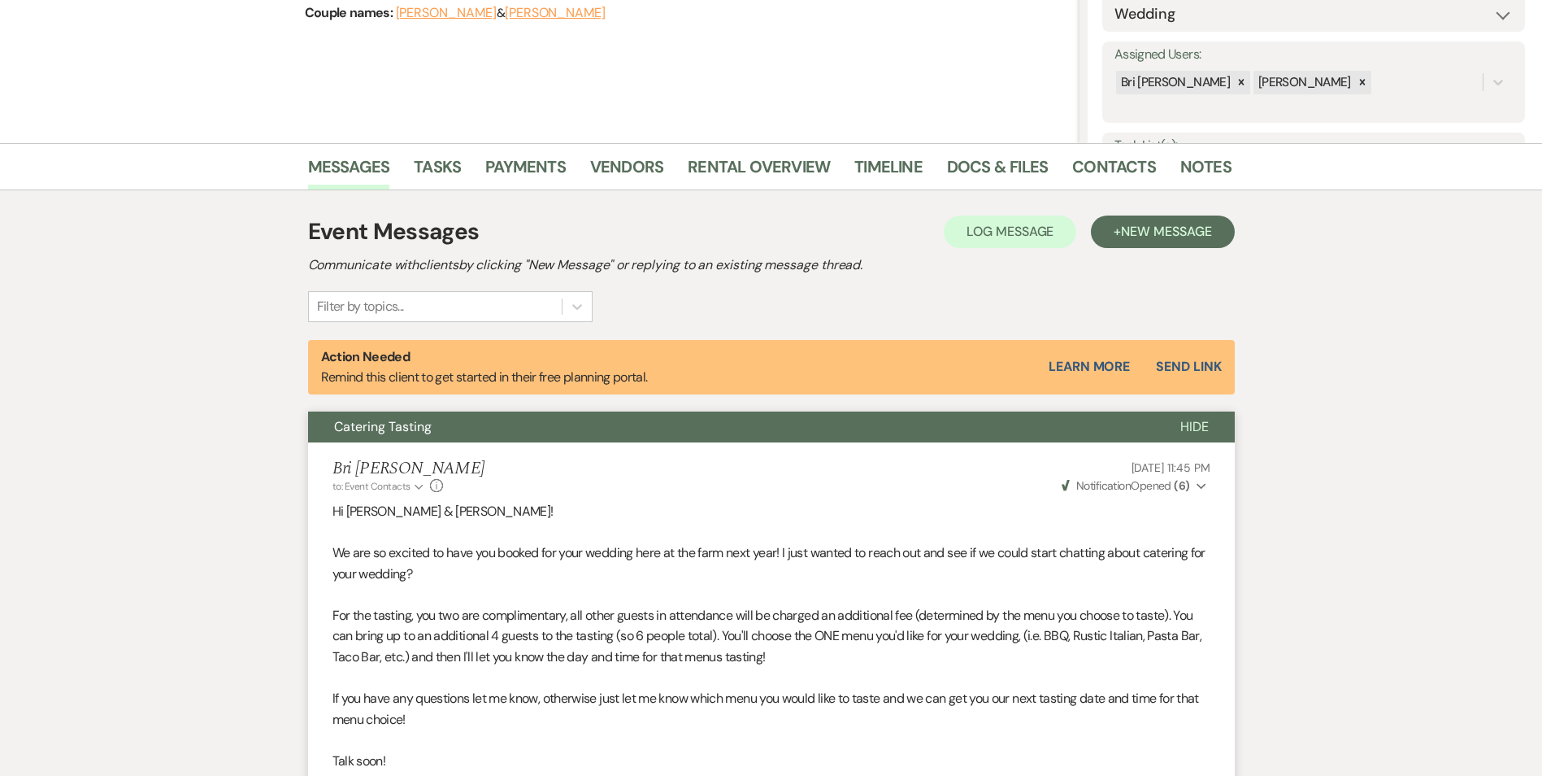
scroll to position [0, 0]
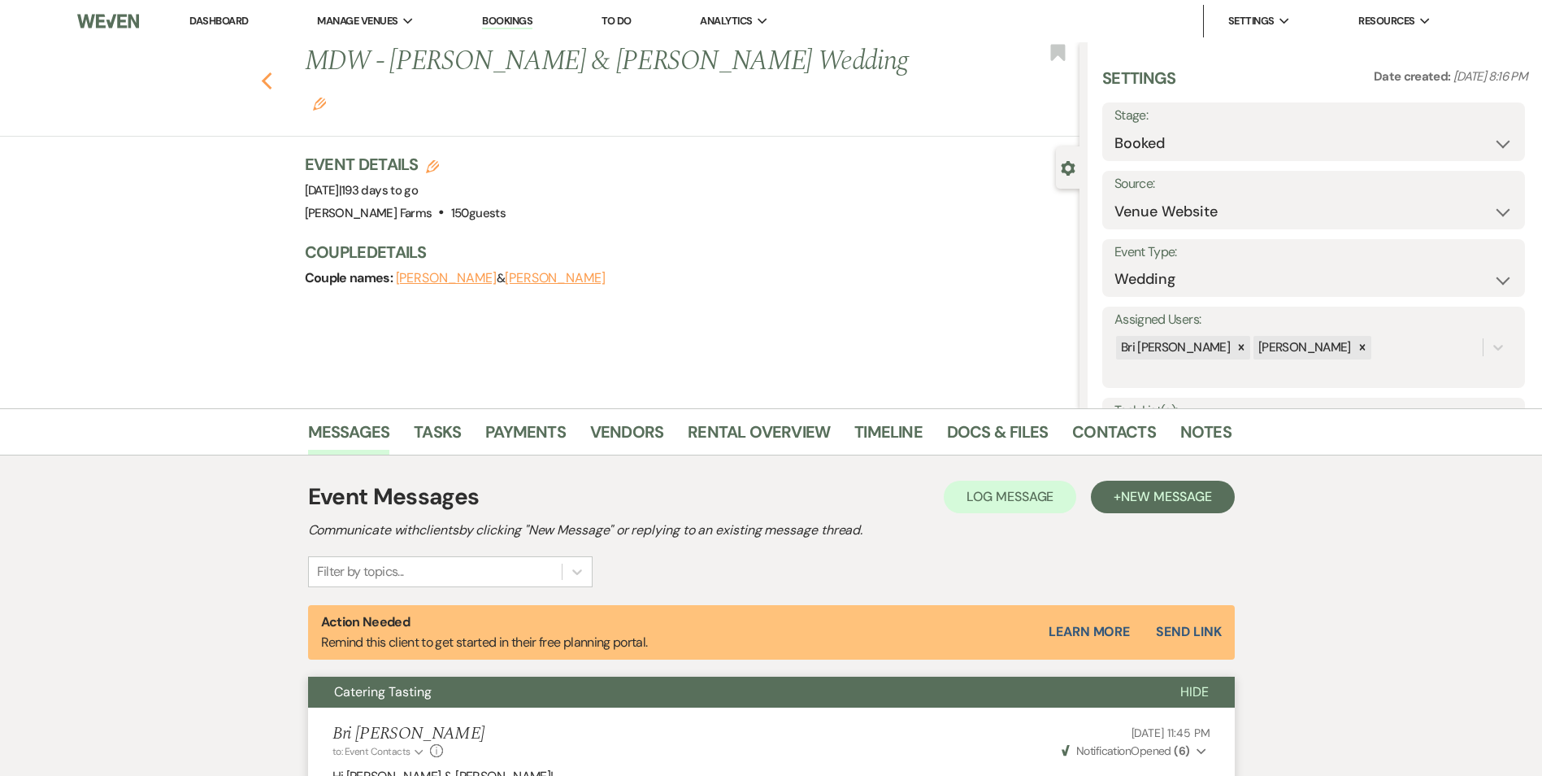
click at [271, 72] on icon "Previous" at bounding box center [267, 82] width 12 height 20
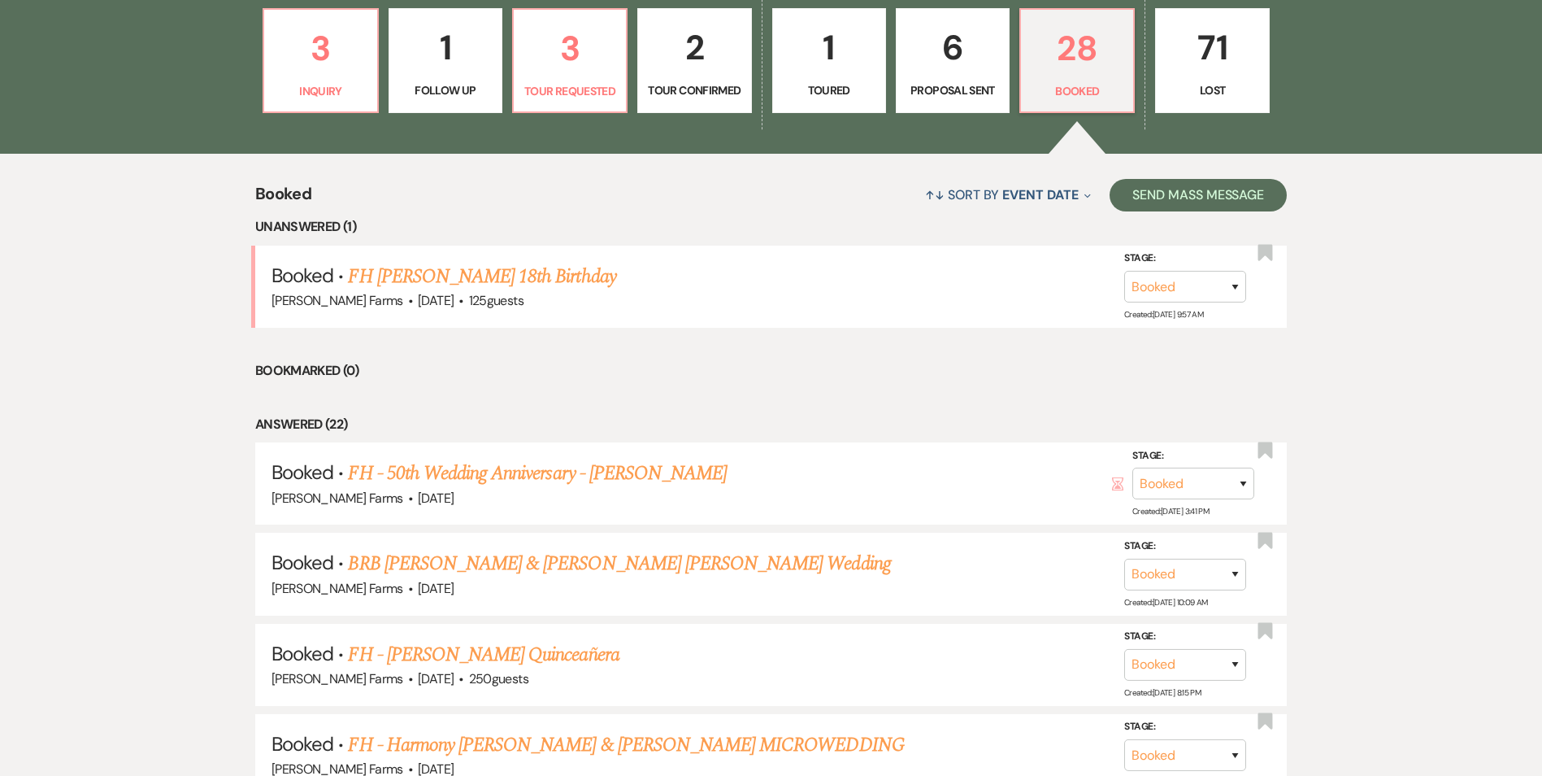
scroll to position [488, 0]
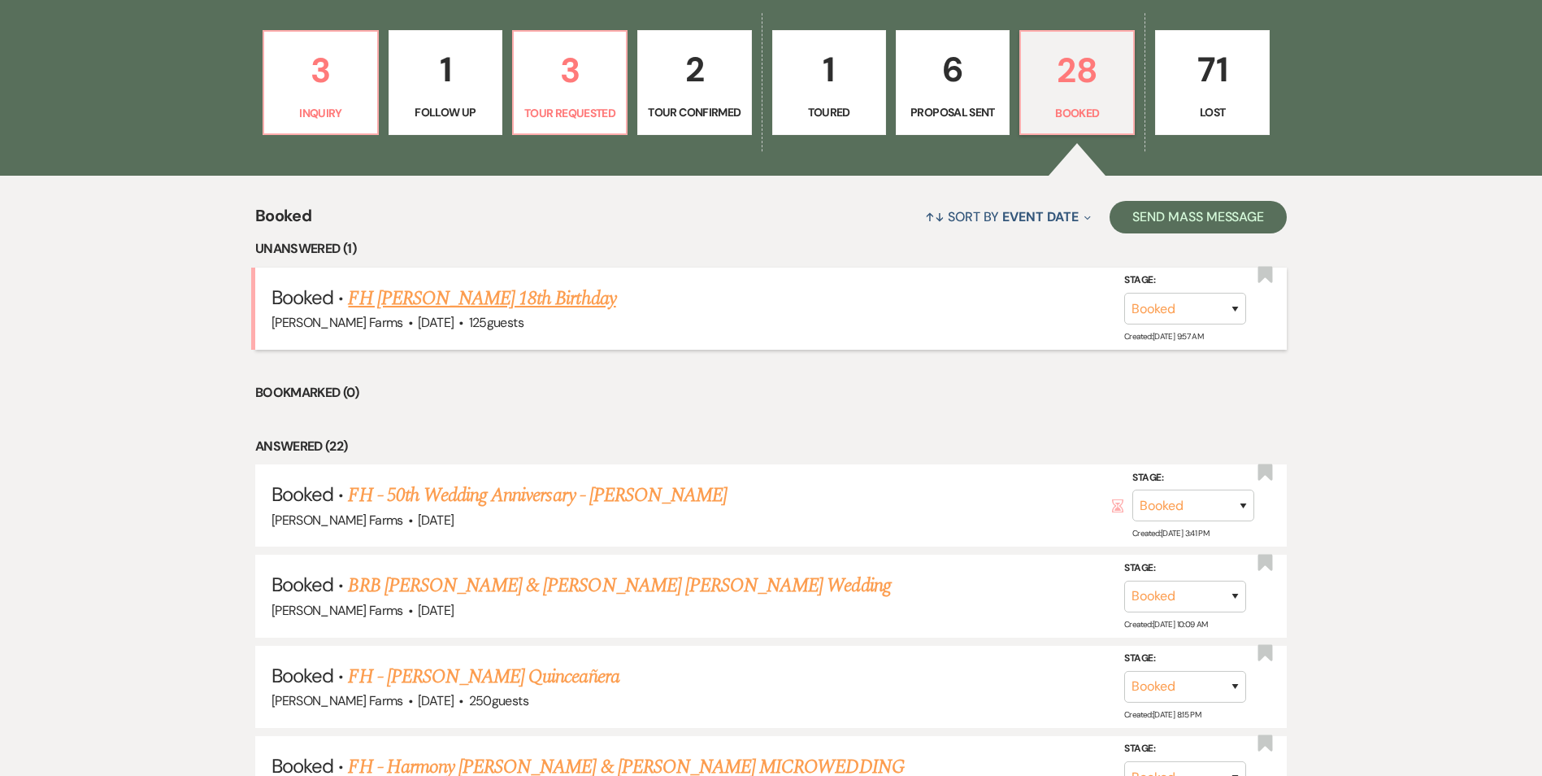
click at [565, 297] on link "FH [PERSON_NAME] 18th Birthday" at bounding box center [481, 298] width 267 height 29
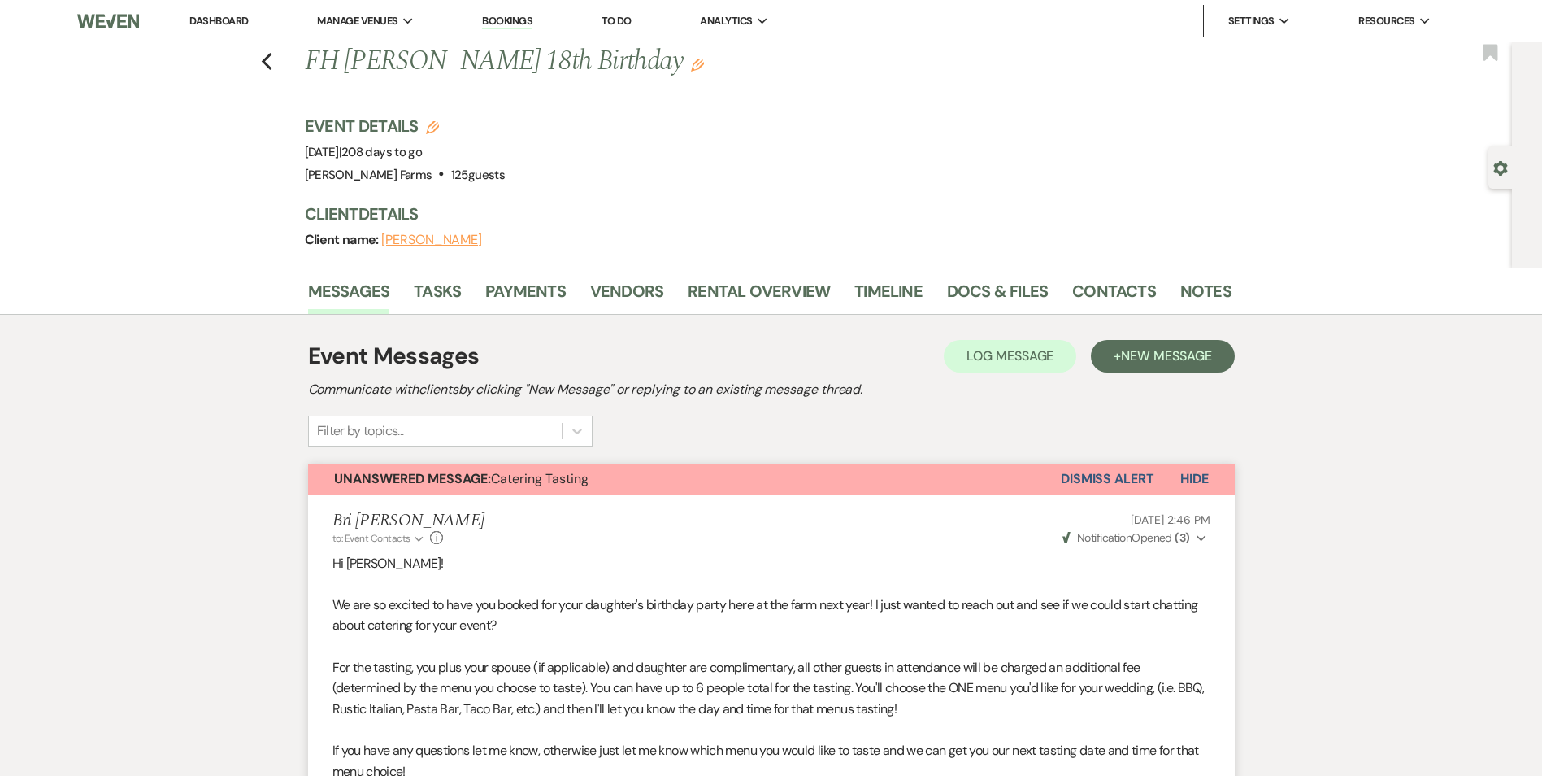
click at [531, 67] on h1 "FH [PERSON_NAME] 18th Birthday Edit" at bounding box center [669, 61] width 728 height 39
click at [532, 68] on h1 "FH [PERSON_NAME] 18th Birthday Edit" at bounding box center [669, 61] width 728 height 39
copy h1 "Souvannavanh's"
click at [272, 55] on icon "Previous" at bounding box center [267, 62] width 12 height 20
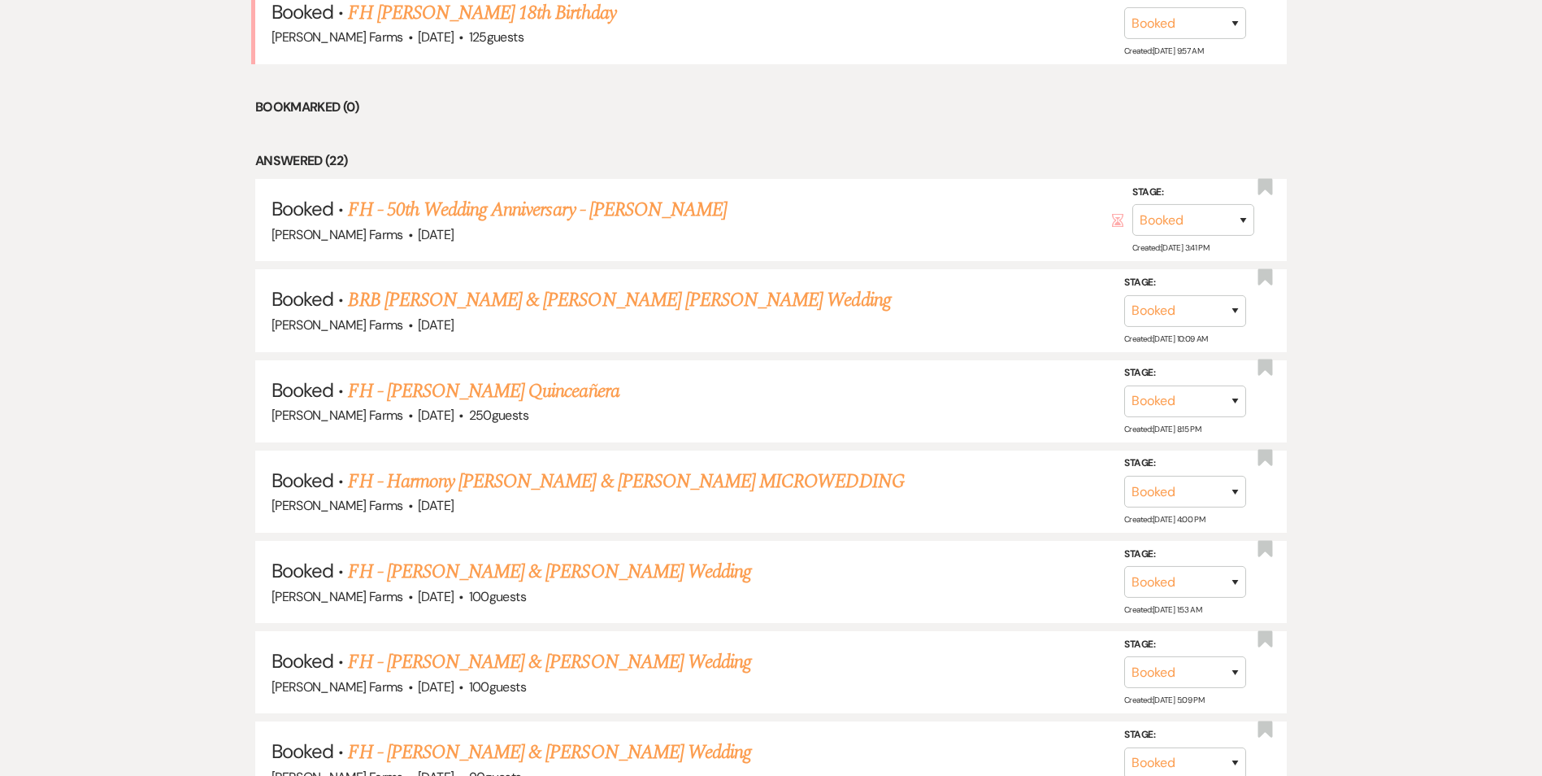
scroll to position [244, 0]
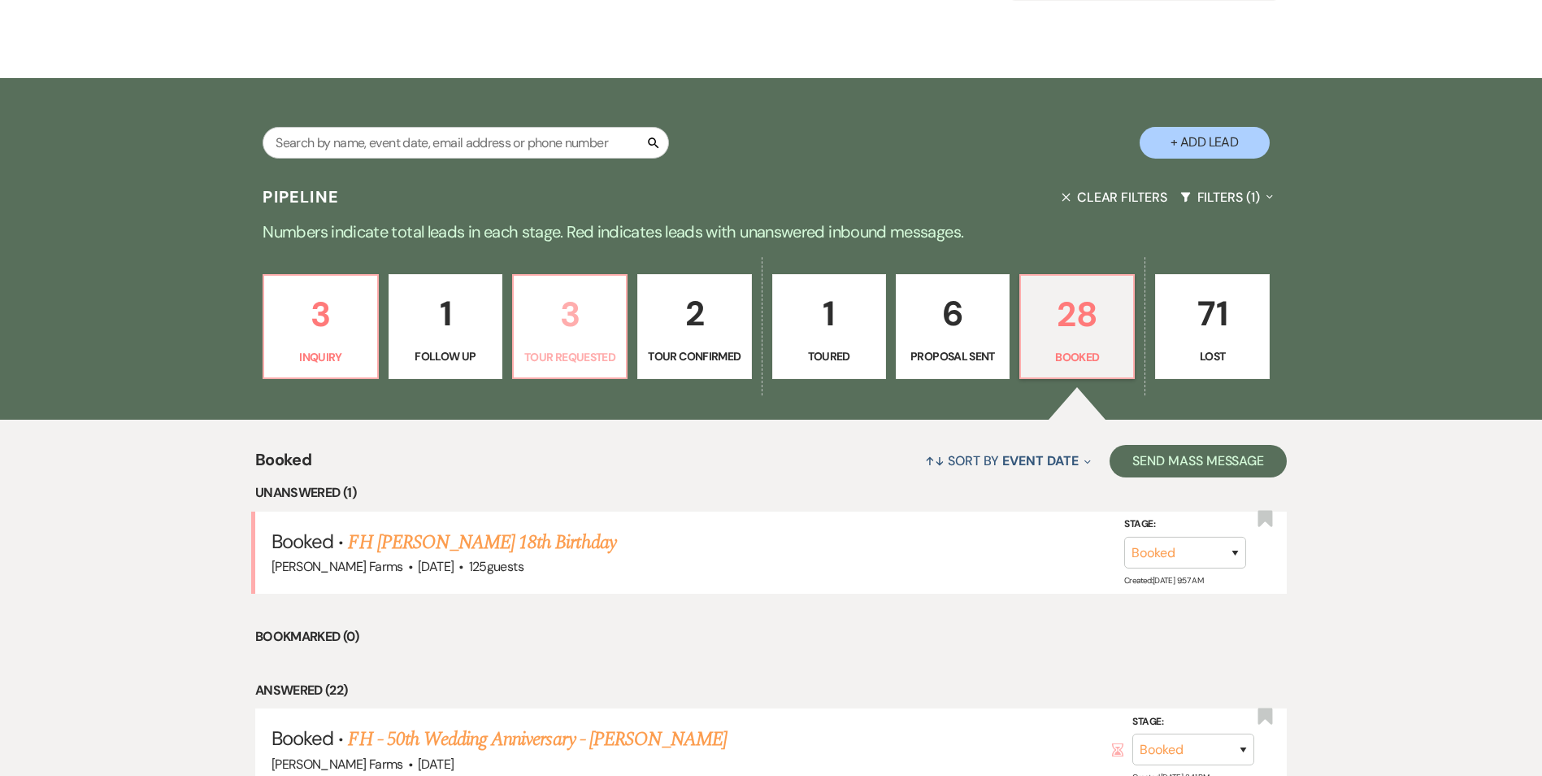
click at [579, 348] on p "Tour Requested" at bounding box center [570, 357] width 93 height 18
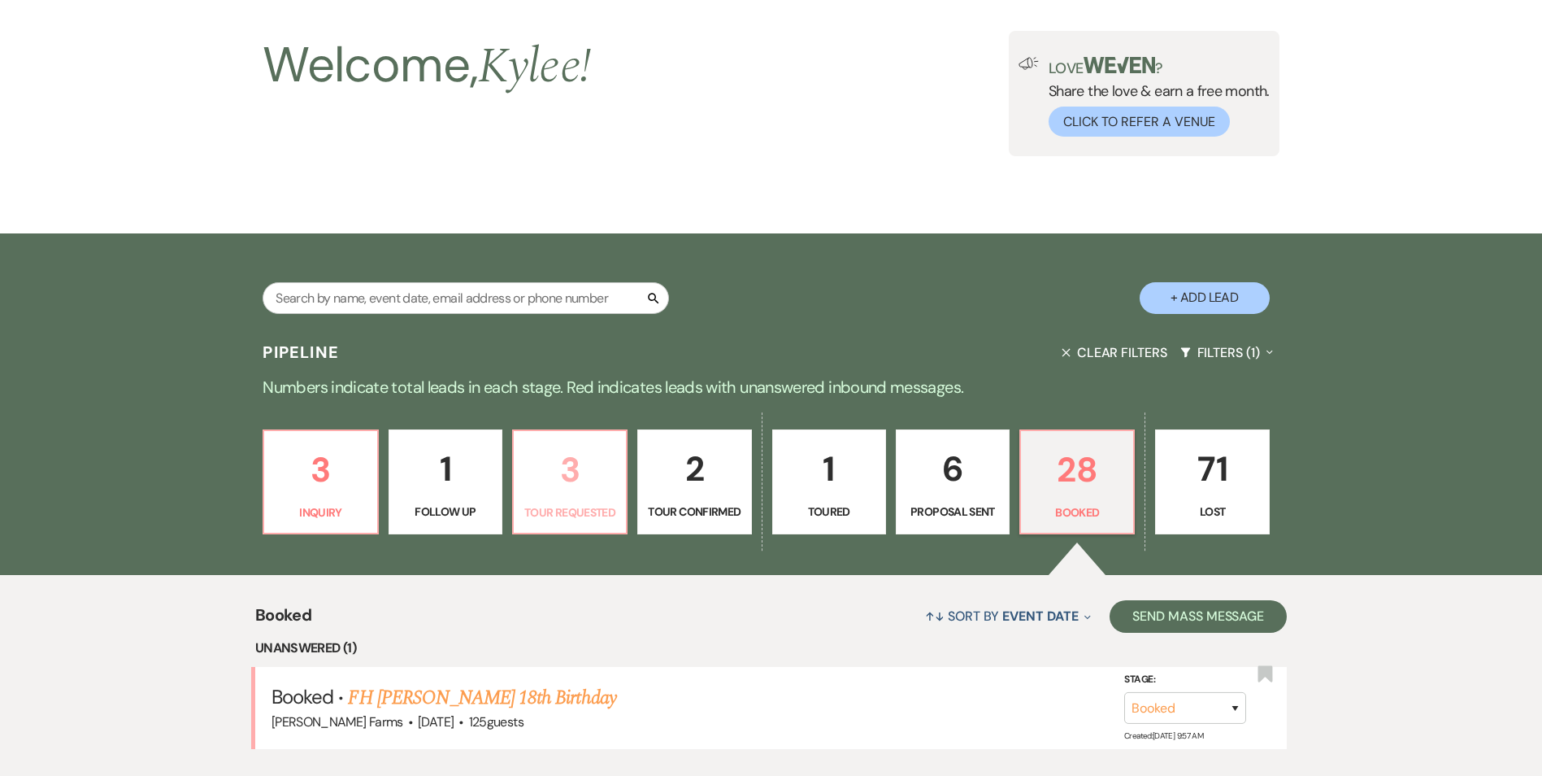
select select "2"
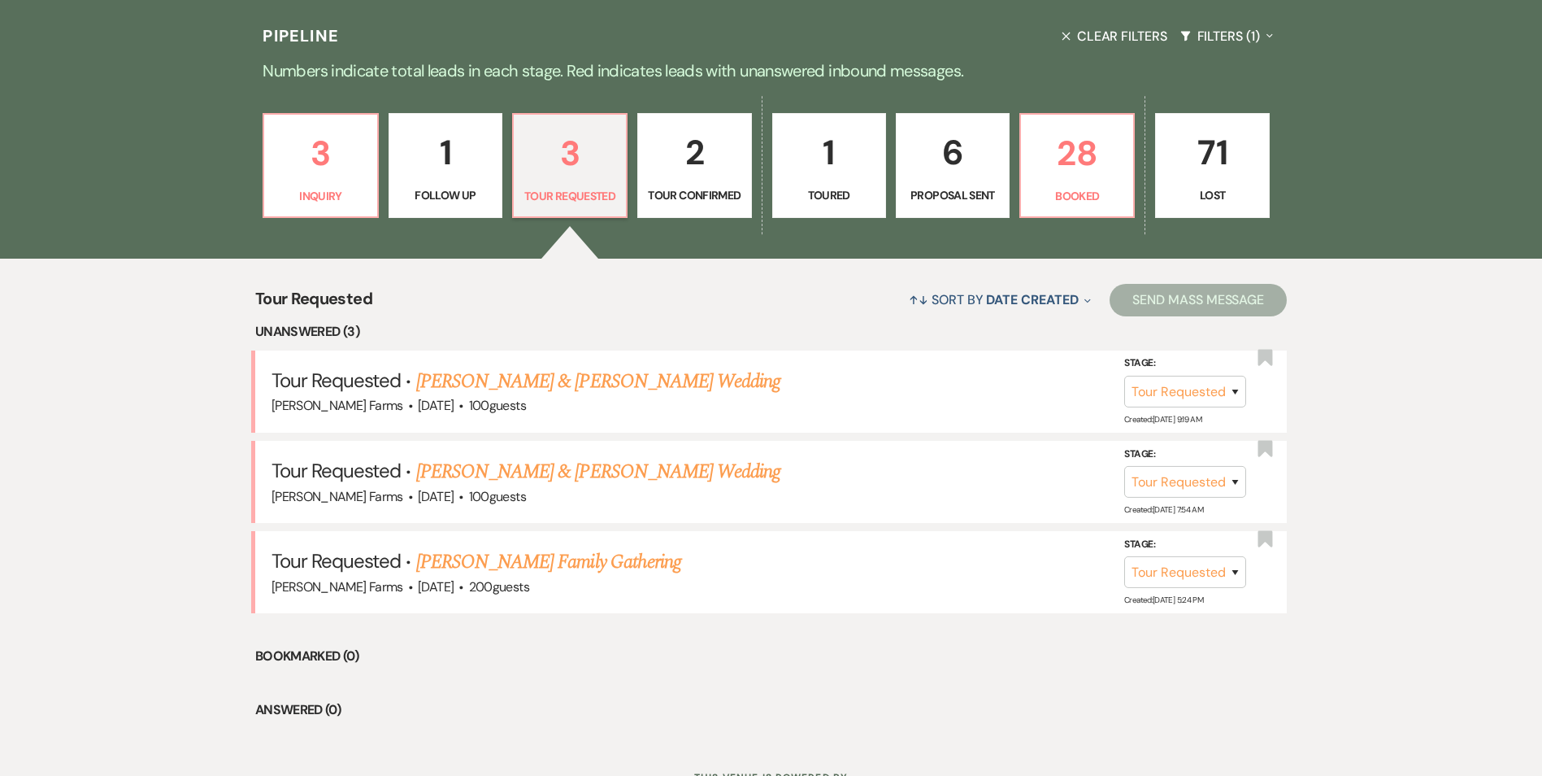
scroll to position [406, 0]
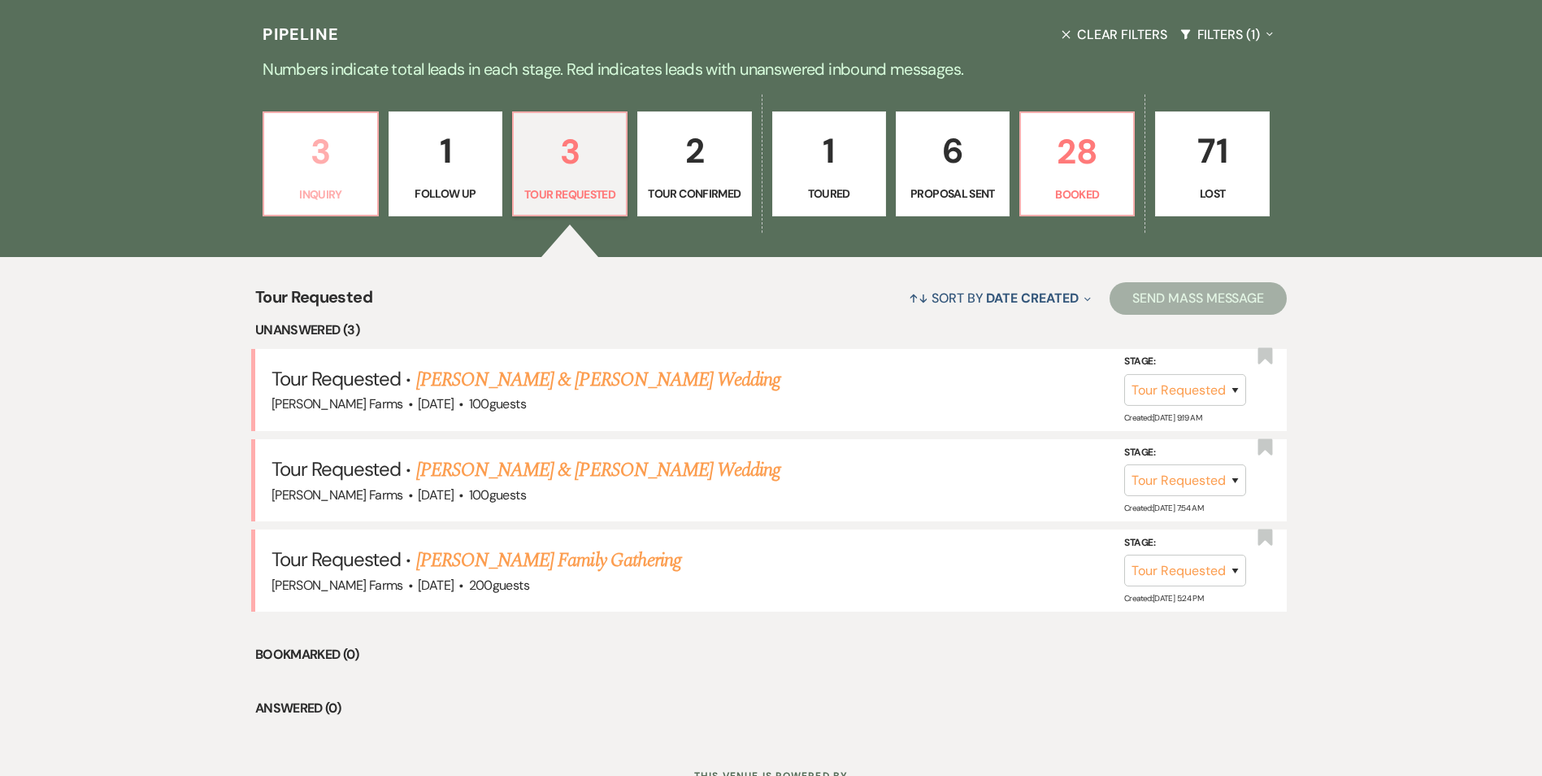
click at [336, 182] on link "3 Inquiry" at bounding box center [320, 164] width 115 height 106
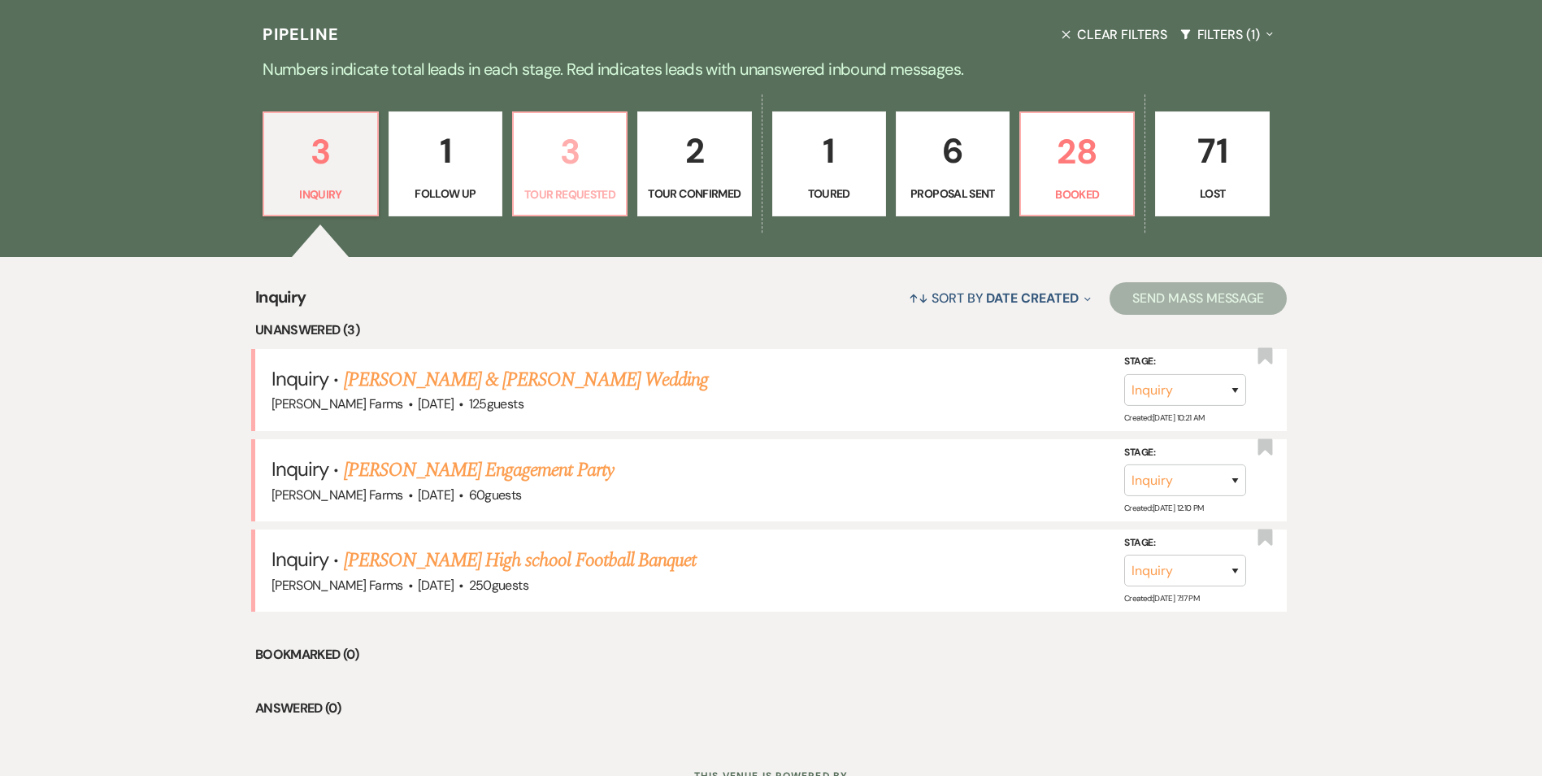
click at [606, 139] on p "3" at bounding box center [570, 151] width 93 height 54
select select "2"
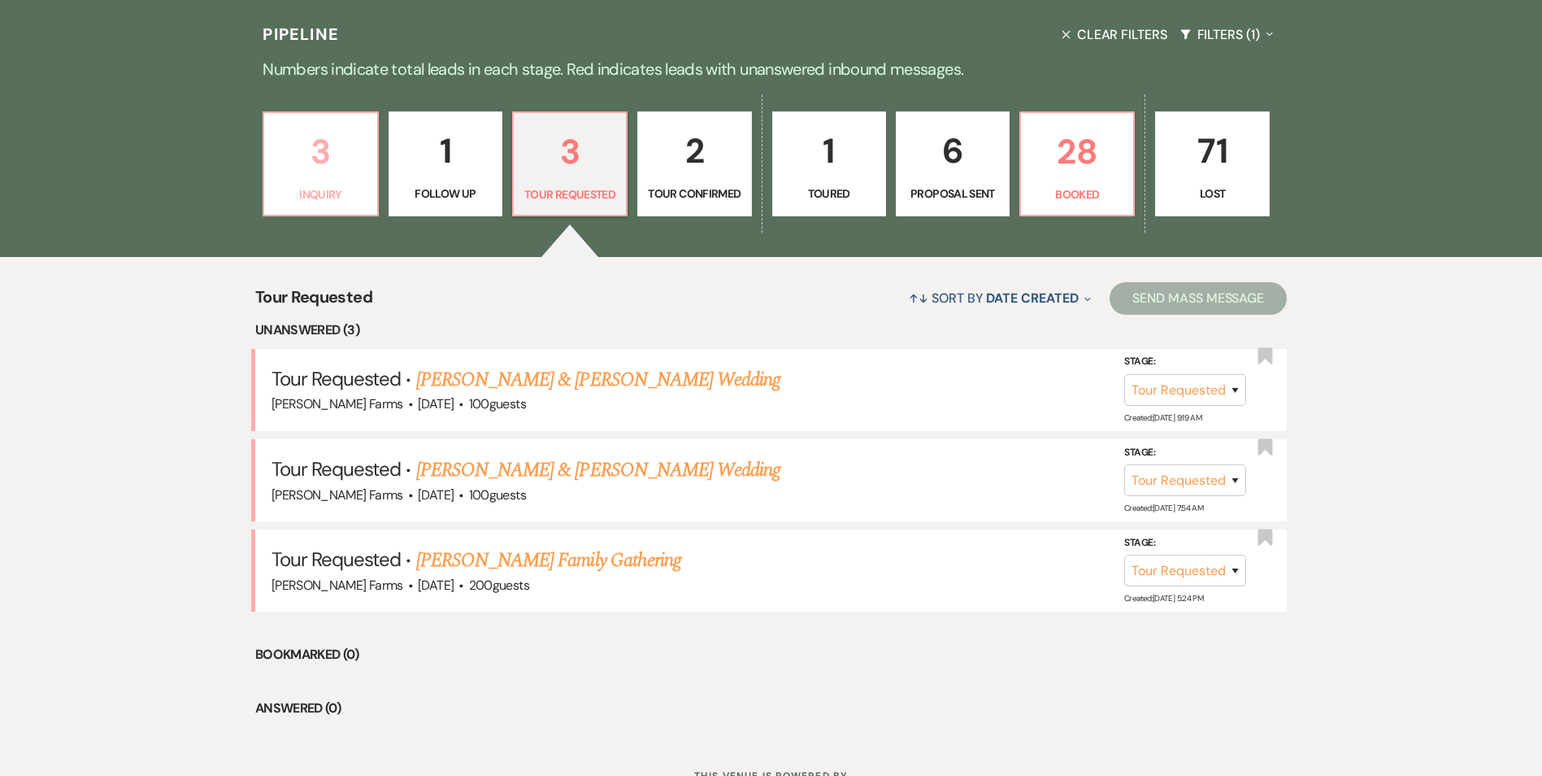
click at [345, 133] on p "3" at bounding box center [320, 151] width 93 height 54
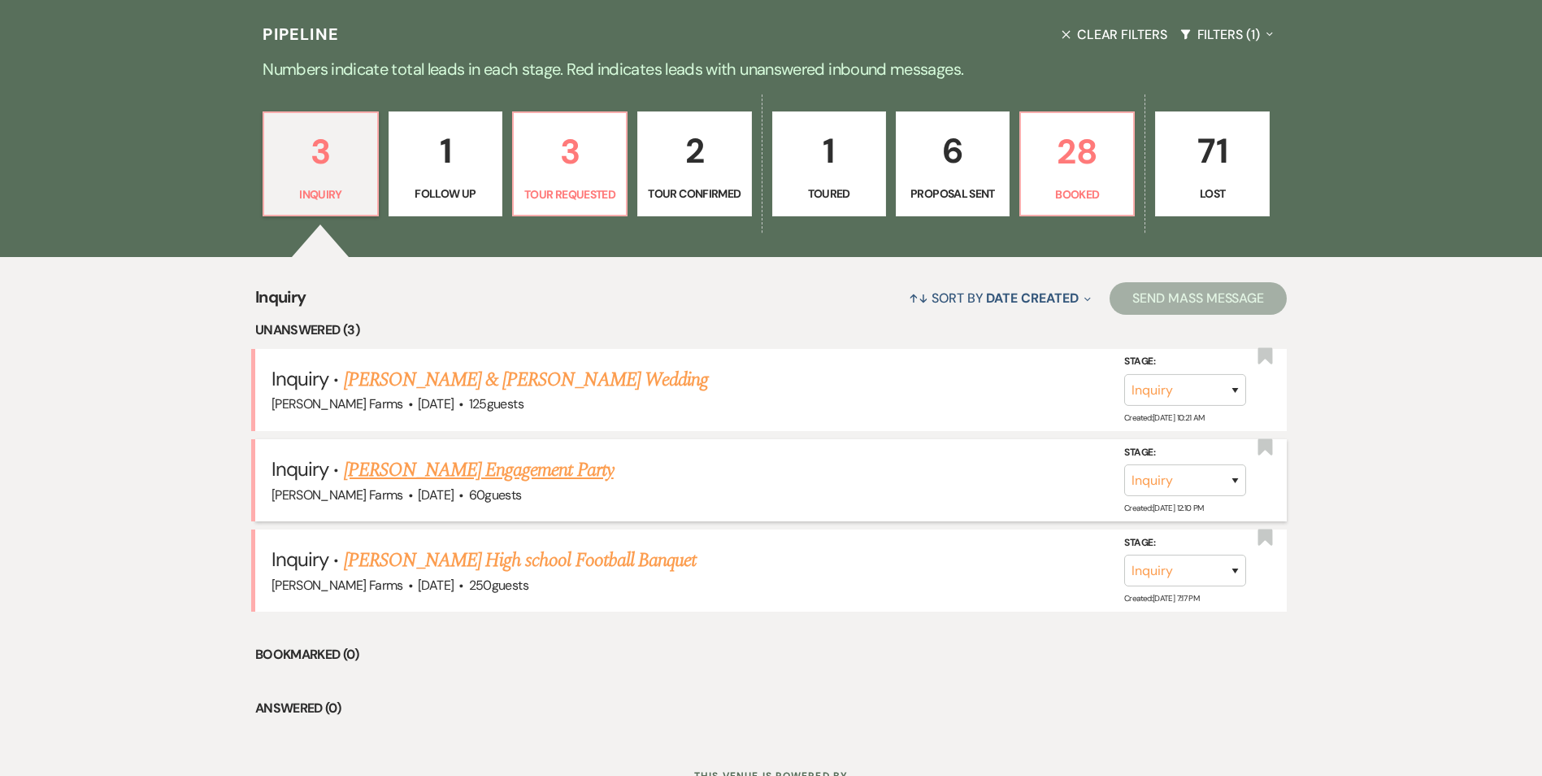
click at [553, 454] on li "Inquiry · [PERSON_NAME] Engagement Party [PERSON_NAME] Farms · [DATE] · 60 gues…" at bounding box center [771, 480] width 1032 height 82
click at [554, 466] on link "[PERSON_NAME] Engagement Party" at bounding box center [479, 469] width 270 height 29
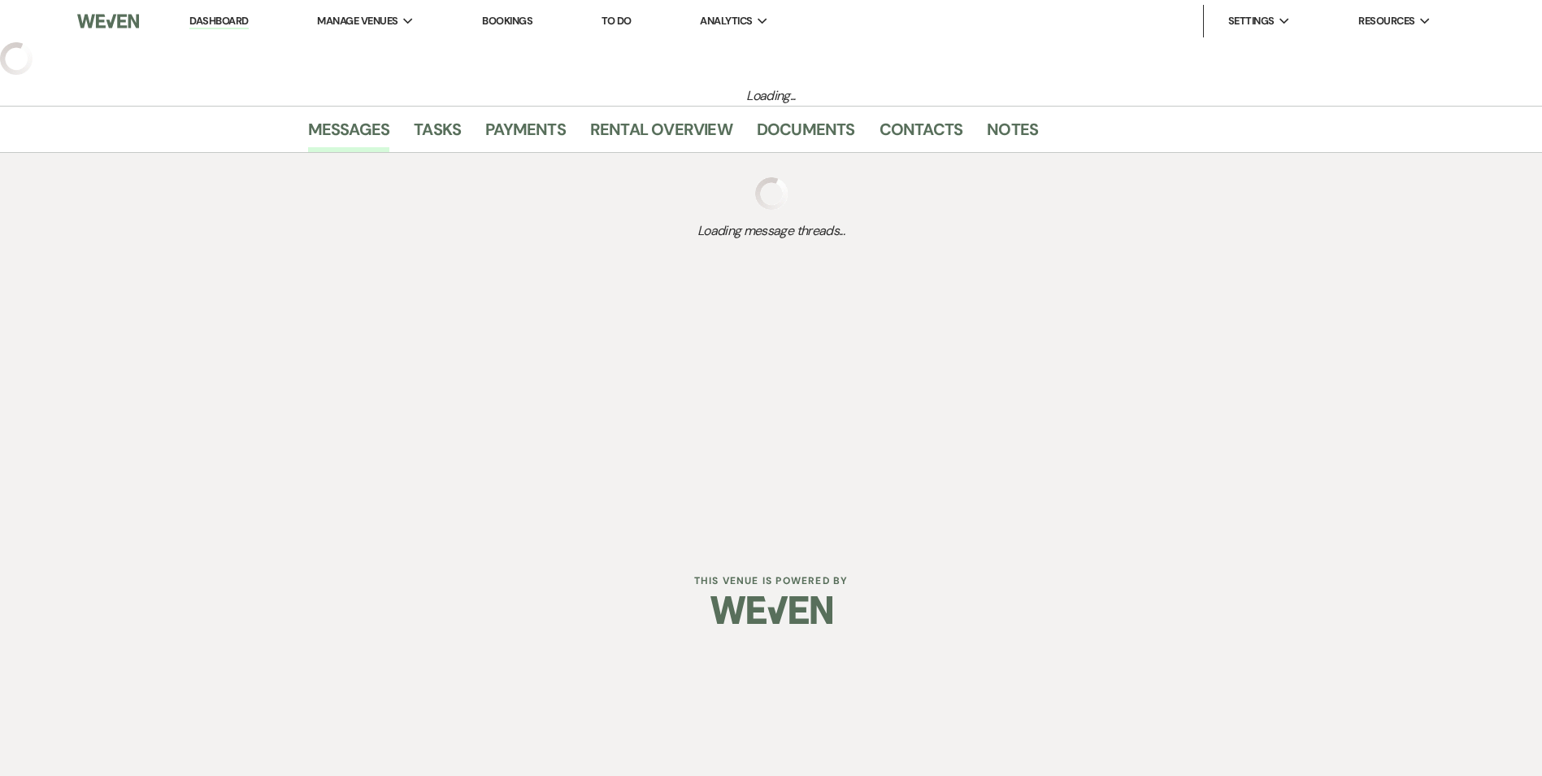
select select "5"
select select "10"
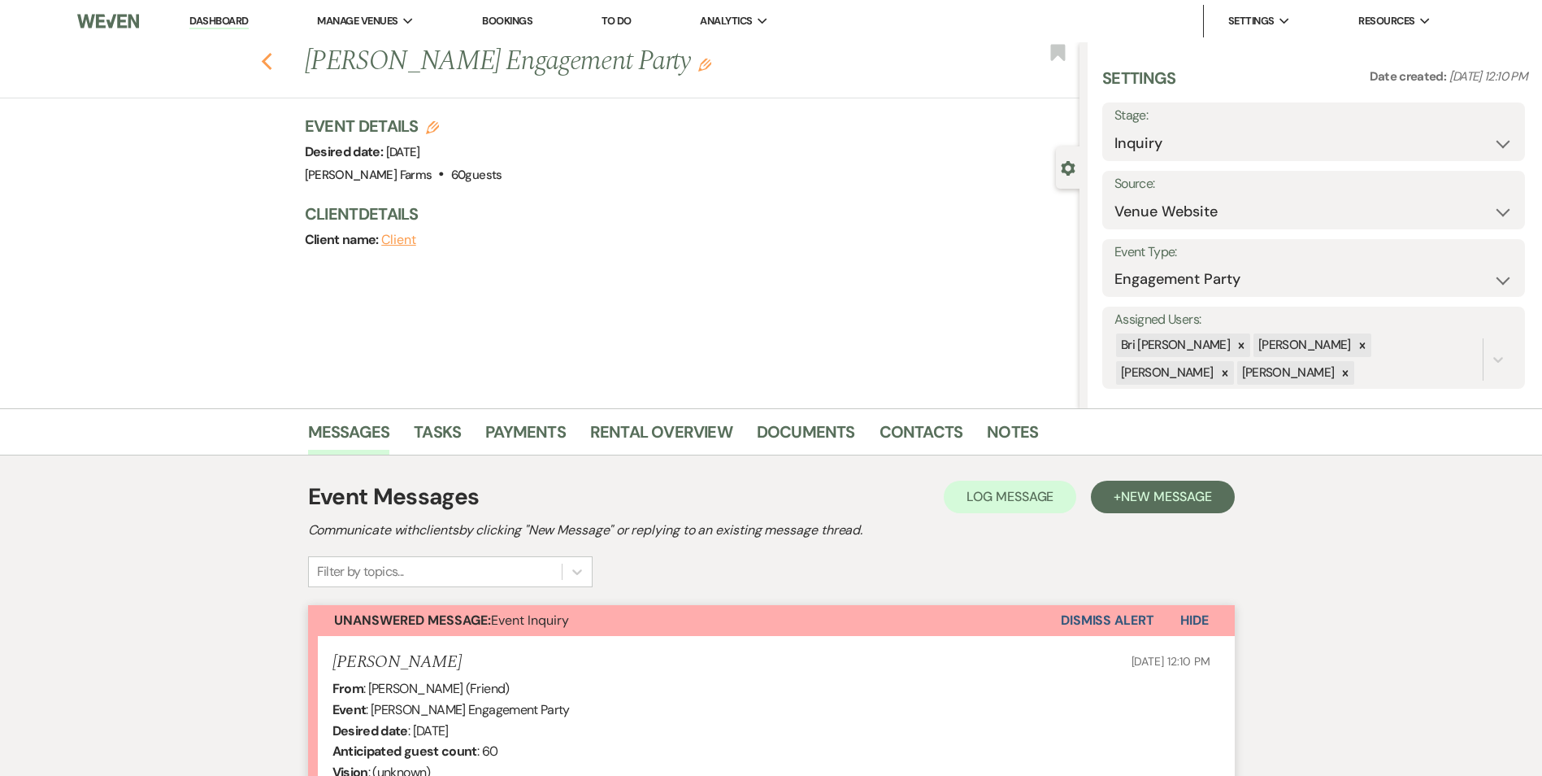
click at [270, 54] on icon "Previous" at bounding box center [267, 62] width 12 height 20
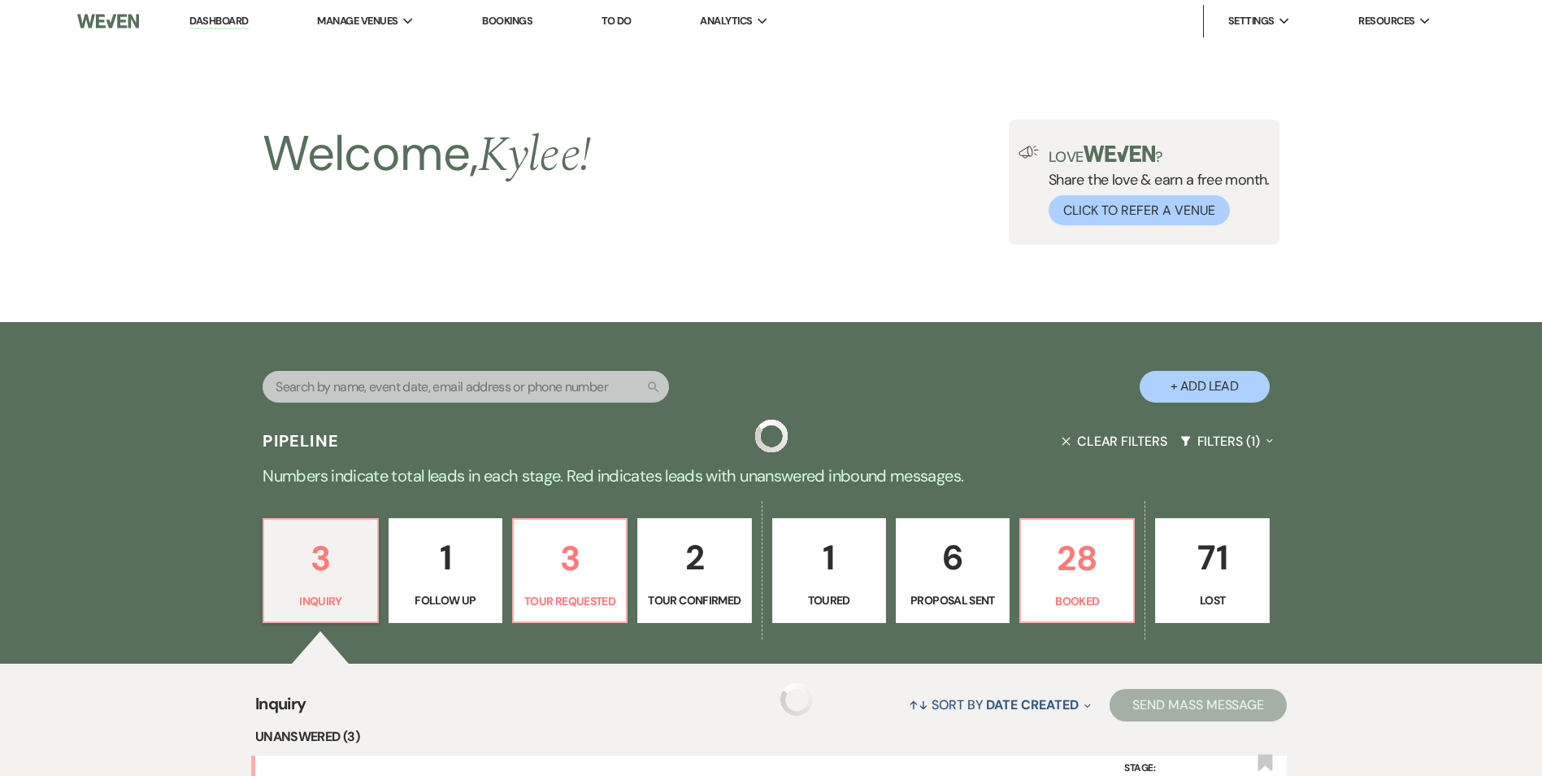
scroll to position [406, 0]
